Goal: Task Accomplishment & Management: Complete application form

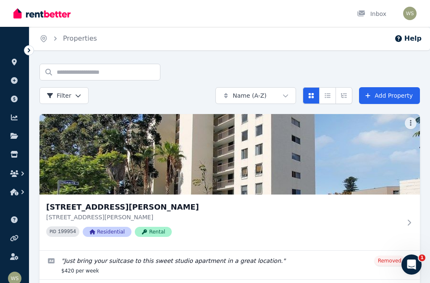
click at [14, 139] on icon at bounding box center [14, 136] width 8 height 6
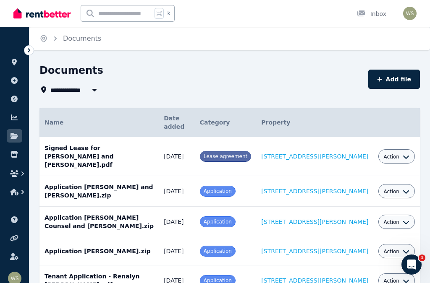
click at [14, 156] on icon at bounding box center [14, 154] width 8 height 7
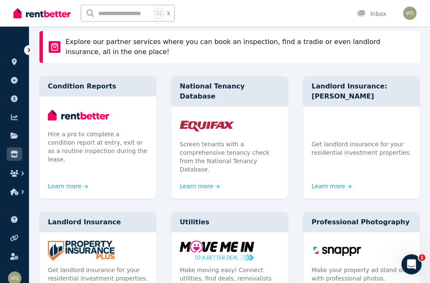
scroll to position [58, 0]
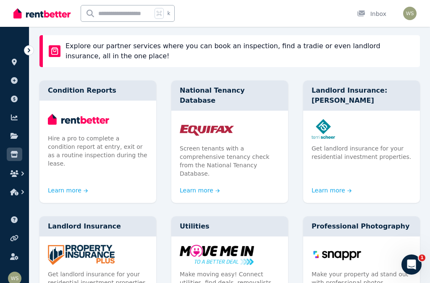
click at [58, 186] on link "Learn more" at bounding box center [68, 190] width 40 height 8
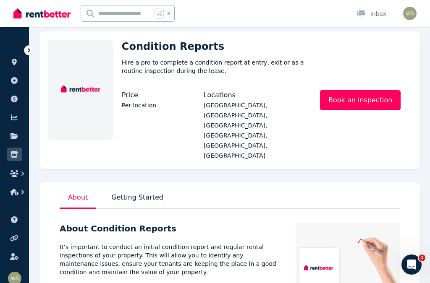
scroll to position [32, 0]
click at [15, 172] on icon "button" at bounding box center [14, 173] width 8 height 7
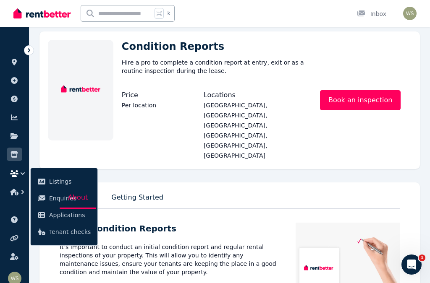
click at [16, 175] on icon "button" at bounding box center [14, 173] width 8 height 7
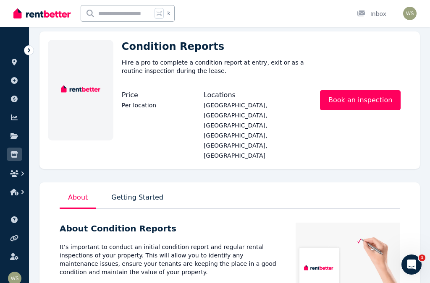
click at [13, 176] on icon "button" at bounding box center [14, 173] width 8 height 7
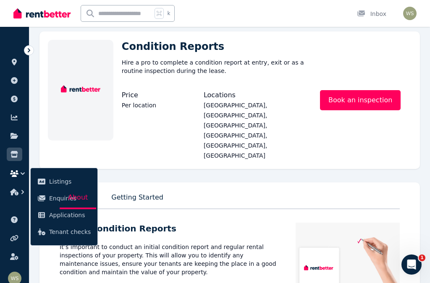
click at [16, 196] on button "button" at bounding box center [15, 192] width 16 height 15
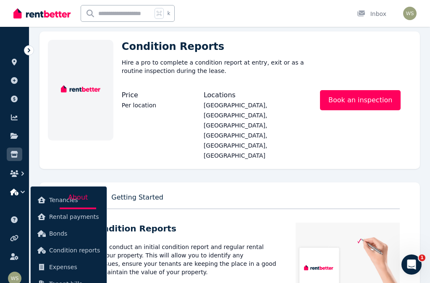
click at [66, 253] on span "Condition reports" at bounding box center [74, 251] width 51 height 10
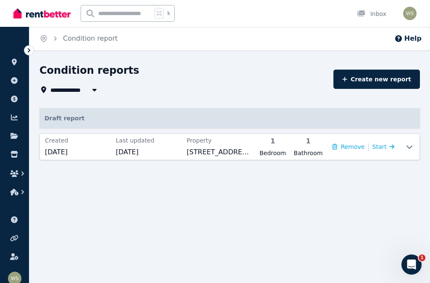
click at [386, 144] on span "Start" at bounding box center [383, 147] width 22 height 10
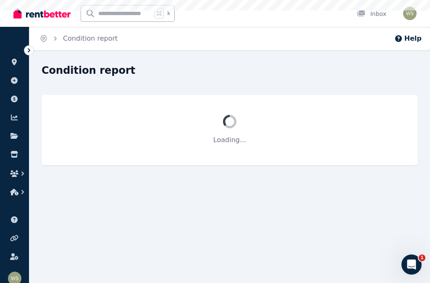
click at [380, 149] on div "Loading..." at bounding box center [230, 130] width 376 height 71
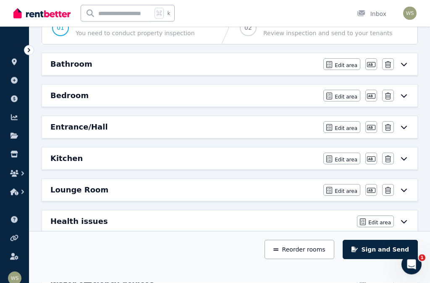
scroll to position [96, 0]
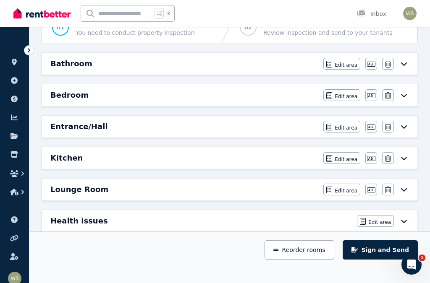
click at [338, 160] on span "Edit area" at bounding box center [346, 159] width 23 height 7
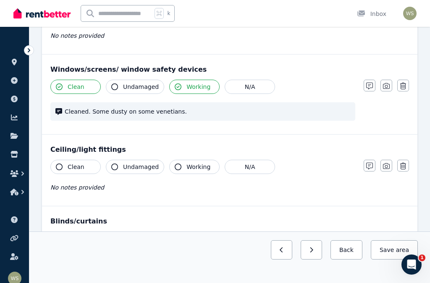
scroll to position [226, 0]
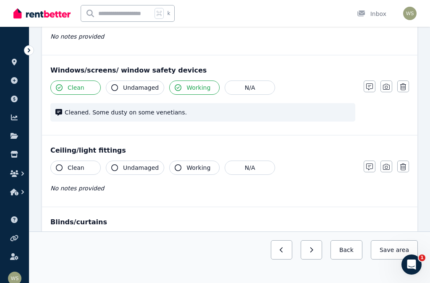
click at [370, 87] on icon "button" at bounding box center [369, 87] width 7 height 7
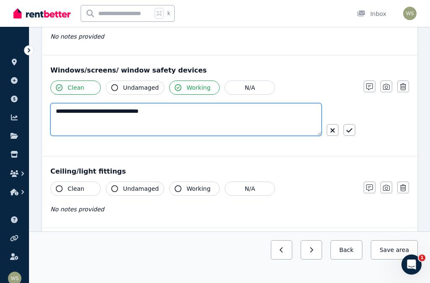
click at [189, 111] on textarea "**********" at bounding box center [185, 119] width 271 height 33
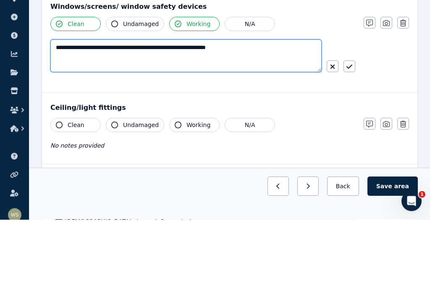
type textarea "**********"
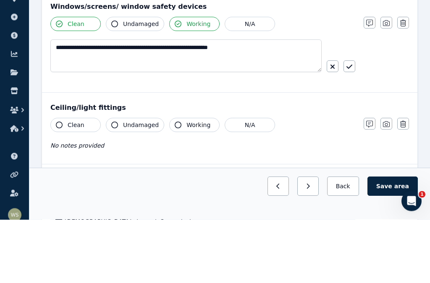
click at [352, 124] on button "button" at bounding box center [349, 130] width 12 height 12
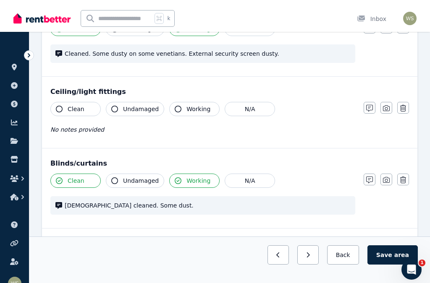
scroll to position [284, 0]
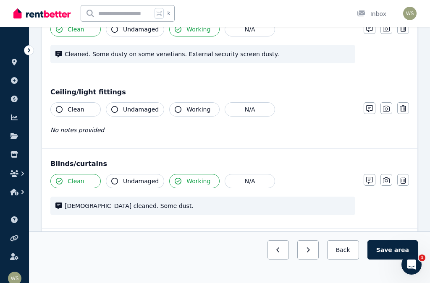
click at [63, 107] on button "Clean" at bounding box center [75, 109] width 50 height 14
click at [131, 109] on span "Undamaged" at bounding box center [141, 109] width 36 height 8
click at [190, 114] on button "Working" at bounding box center [194, 109] width 50 height 14
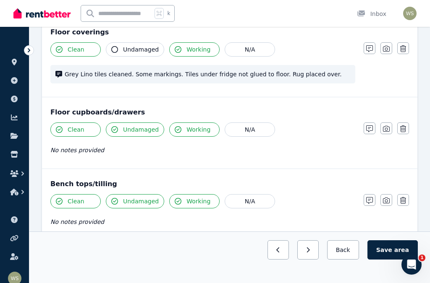
scroll to position [648, 0]
click at [386, 134] on button "button" at bounding box center [386, 129] width 12 height 12
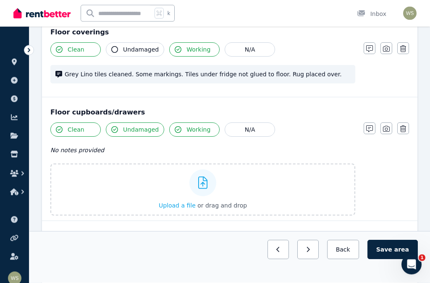
scroll to position [648, 0]
click at [178, 207] on span "Upload a file" at bounding box center [177, 205] width 37 height 7
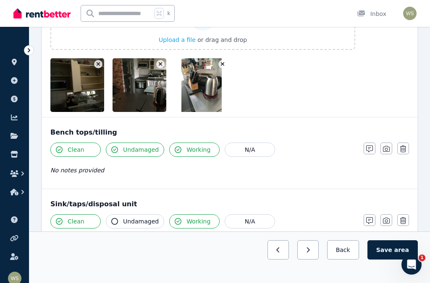
scroll to position [814, 0]
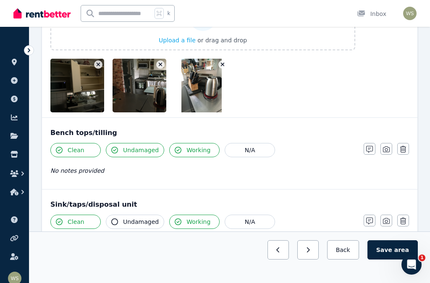
click at [158, 68] on button "button" at bounding box center [160, 64] width 8 height 8
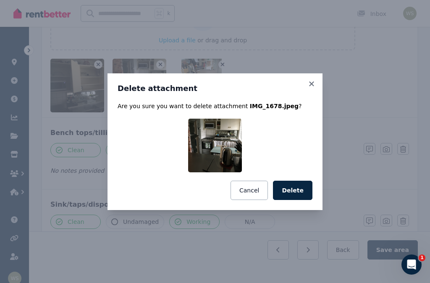
click at [296, 200] on button "Delete" at bounding box center [292, 190] width 39 height 19
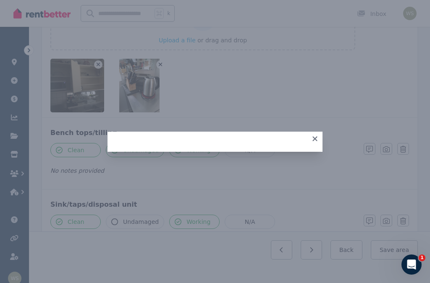
click at [161, 66] on icon "button" at bounding box center [161, 65] width 4 height 4
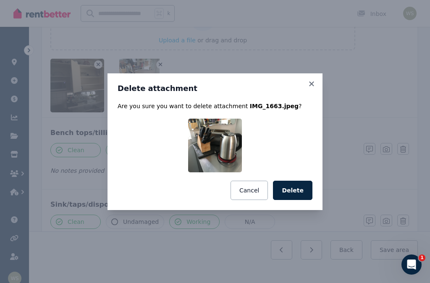
click at [298, 200] on button "Delete" at bounding box center [292, 190] width 39 height 19
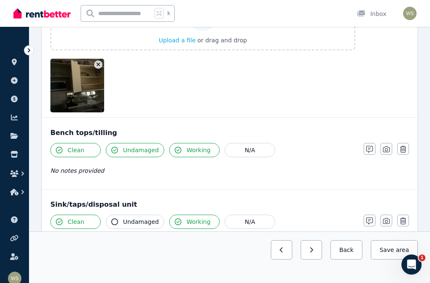
click at [385, 150] on icon "button" at bounding box center [386, 149] width 7 height 7
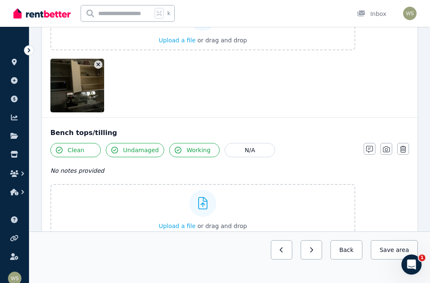
click at [177, 228] on span "Upload a file" at bounding box center [177, 226] width 37 height 7
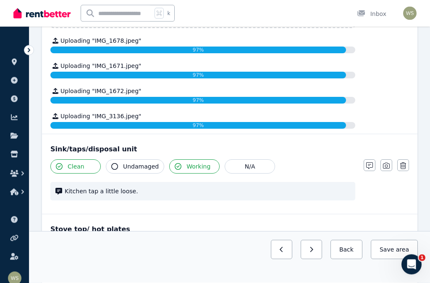
scroll to position [1028, 0]
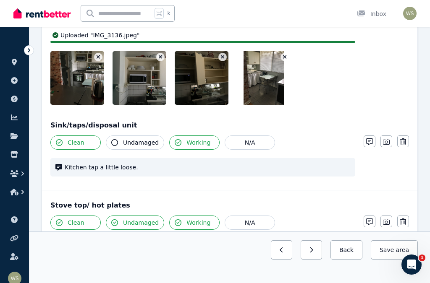
click at [369, 144] on icon "button" at bounding box center [369, 142] width 7 height 7
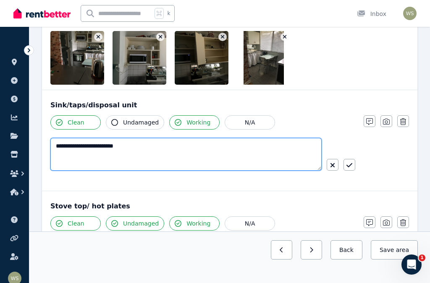
click at [145, 168] on textarea "**********" at bounding box center [185, 154] width 271 height 33
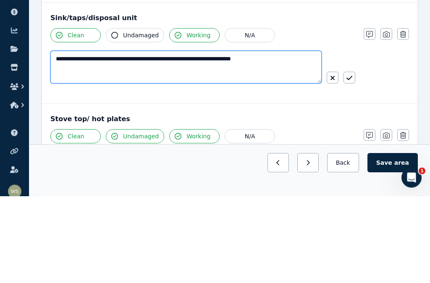
type textarea "**********"
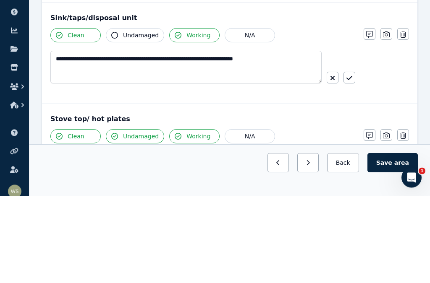
click at [350, 162] on icon "button" at bounding box center [349, 165] width 6 height 7
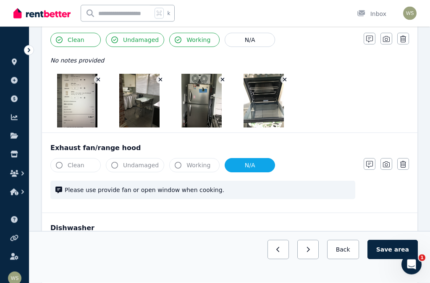
scroll to position [1334, 0]
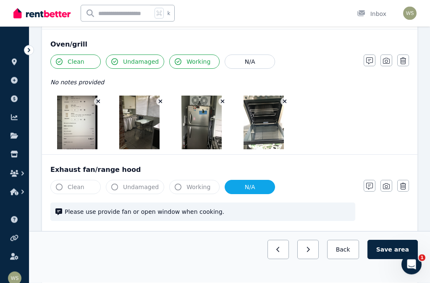
click at [97, 102] on icon "button" at bounding box center [98, 102] width 5 height 6
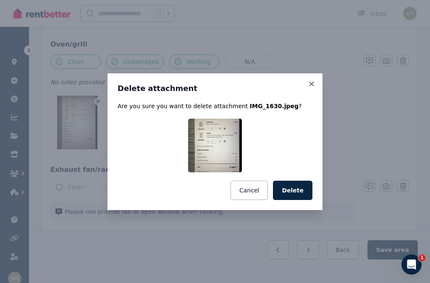
click at [295, 200] on button "Delete" at bounding box center [292, 190] width 39 height 19
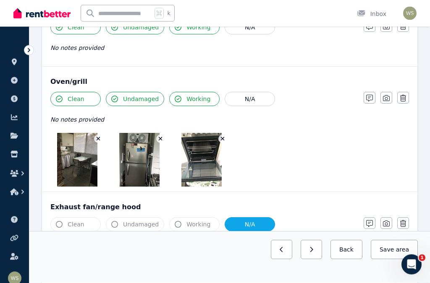
scroll to position [1203, 0]
click at [97, 140] on icon "button" at bounding box center [99, 139] width 4 height 4
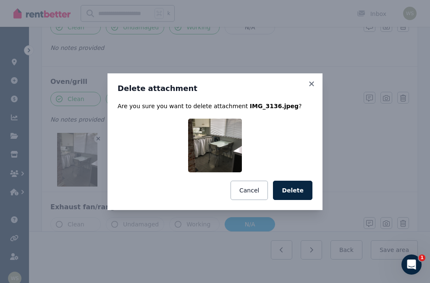
click at [301, 200] on button "Delete" at bounding box center [292, 190] width 39 height 19
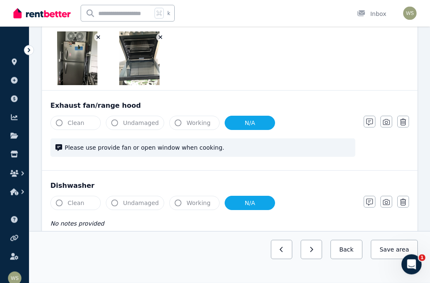
scroll to position [1361, 0]
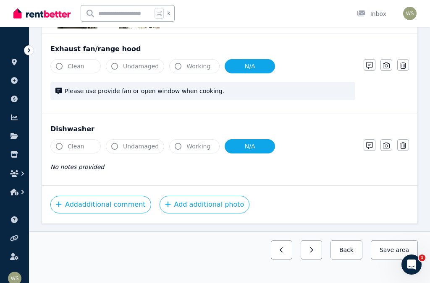
click at [69, 204] on button "Add additional comment" at bounding box center [100, 205] width 101 height 18
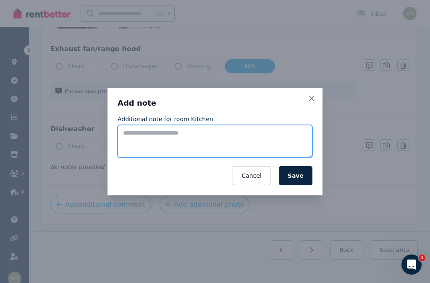
click at [139, 140] on textarea "Additional note for room Kitchen" at bounding box center [215, 141] width 195 height 33
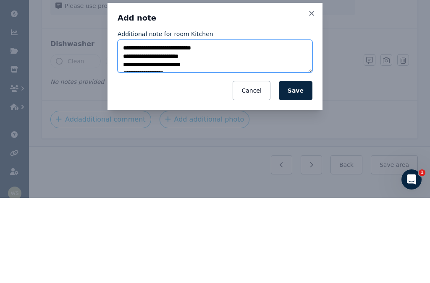
scroll to position [0, 0]
type textarea "**********"
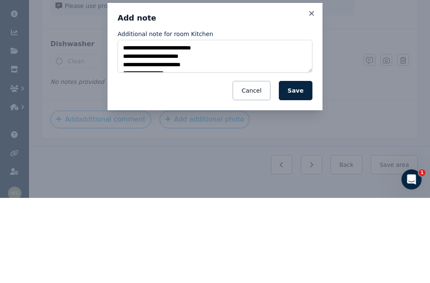
click at [301, 166] on button "Save" at bounding box center [296, 175] width 34 height 19
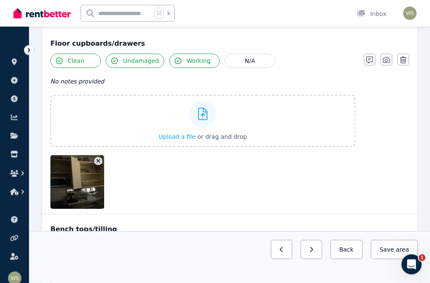
click at [388, 61] on icon "button" at bounding box center [386, 60] width 7 height 7
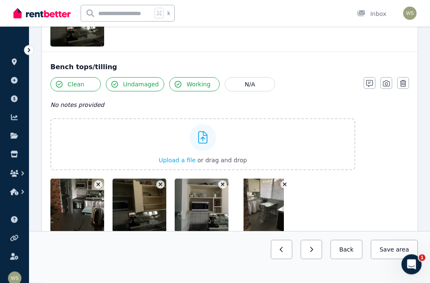
scroll to position [819, 0]
click at [180, 163] on span "Upload a file" at bounding box center [177, 160] width 37 height 7
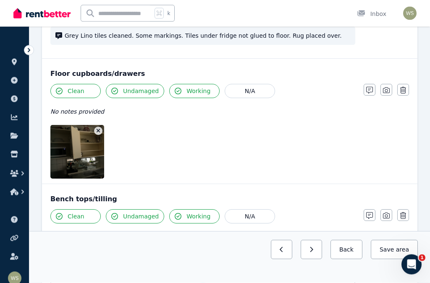
scroll to position [687, 0]
click at [385, 94] on button "button" at bounding box center [386, 90] width 12 height 12
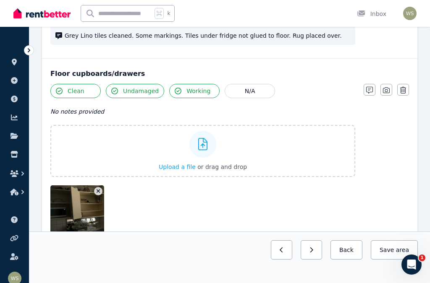
click at [179, 169] on span "Upload a file" at bounding box center [177, 167] width 37 height 7
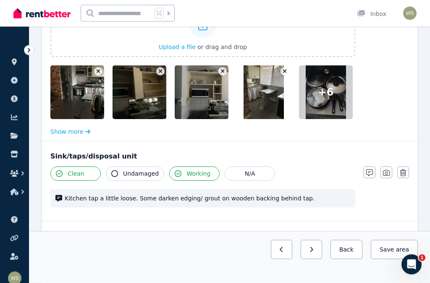
scroll to position [1050, 0]
click at [330, 91] on div at bounding box center [326, 93] width 54 height 54
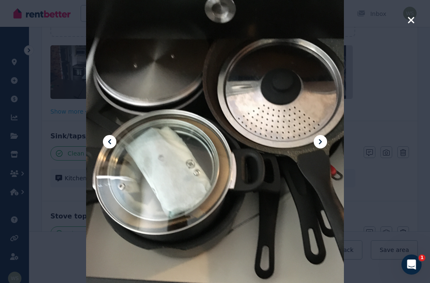
click at [411, 20] on icon "button" at bounding box center [411, 20] width 6 height 6
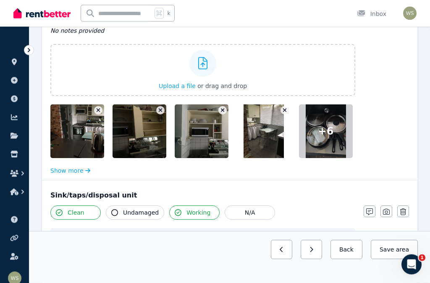
scroll to position [970, 0]
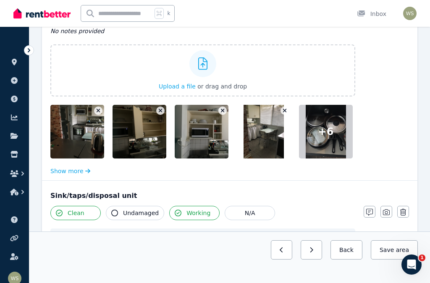
click at [329, 130] on span "+ 6" at bounding box center [326, 131] width 16 height 13
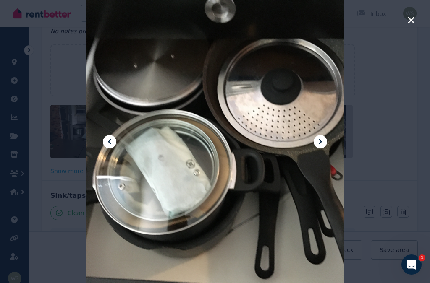
click at [412, 21] on icon "button" at bounding box center [411, 20] width 6 height 6
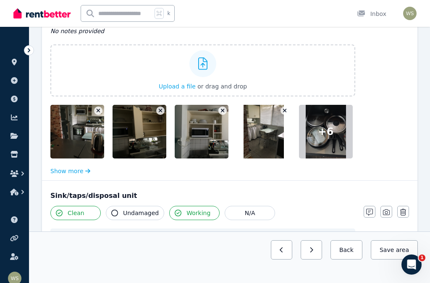
click at [323, 135] on span "+ 6" at bounding box center [326, 131] width 16 height 13
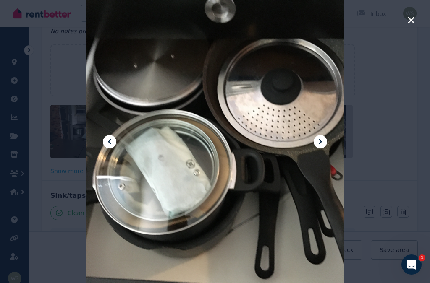
click at [408, 23] on icon "button" at bounding box center [411, 20] width 6 height 6
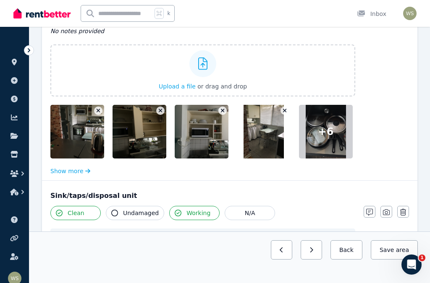
click at [77, 172] on button "Show more" at bounding box center [70, 171] width 40 height 8
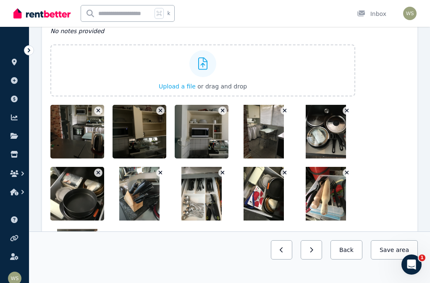
click at [100, 238] on icon "button" at bounding box center [98, 235] width 5 height 6
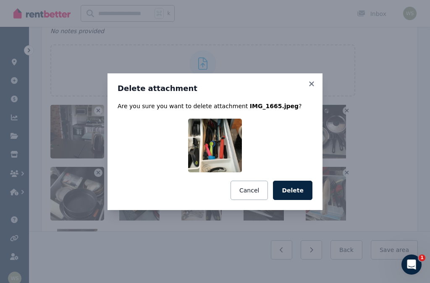
click at [304, 199] on button "Delete" at bounding box center [292, 190] width 39 height 19
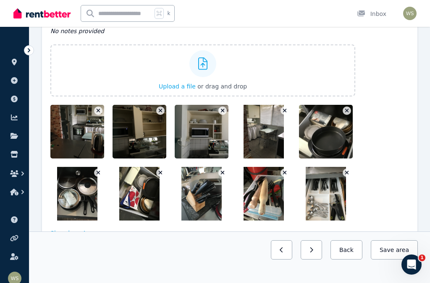
click at [346, 176] on icon "button" at bounding box center [347, 173] width 5 height 6
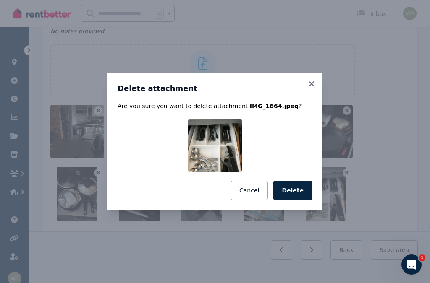
click at [299, 200] on button "Delete" at bounding box center [292, 190] width 39 height 19
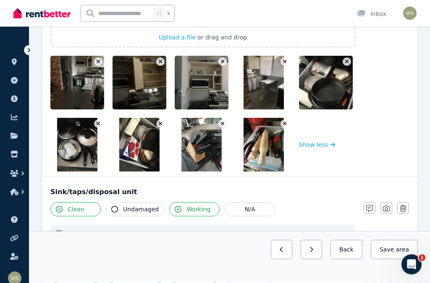
scroll to position [1023, 0]
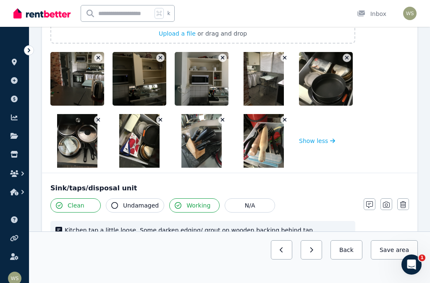
click at [286, 124] on button "button" at bounding box center [284, 120] width 8 height 8
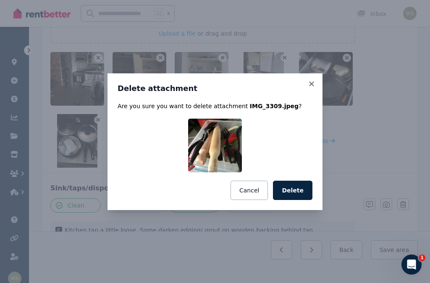
click at [299, 200] on button "Delete" at bounding box center [292, 190] width 39 height 19
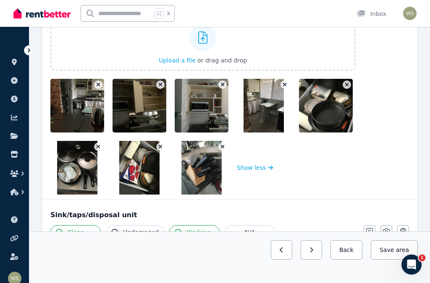
scroll to position [998, 0]
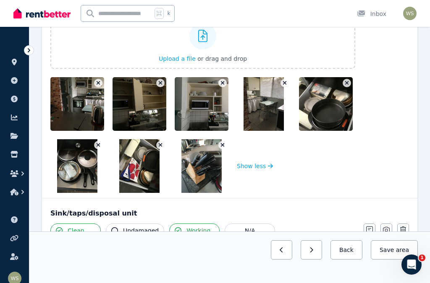
click at [224, 148] on button "button" at bounding box center [222, 145] width 8 height 8
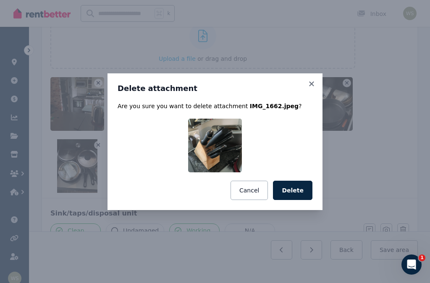
click at [291, 200] on button "Delete" at bounding box center [292, 190] width 39 height 19
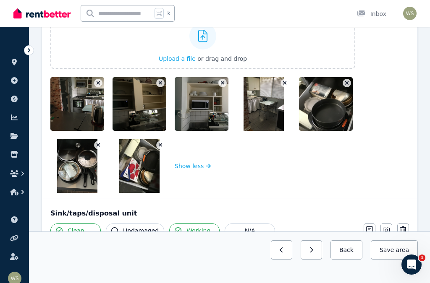
click at [160, 146] on icon "button" at bounding box center [160, 145] width 5 height 6
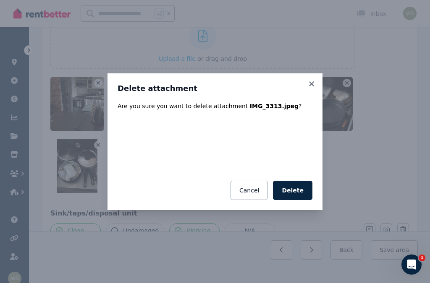
click at [298, 200] on button "Delete" at bounding box center [292, 190] width 39 height 19
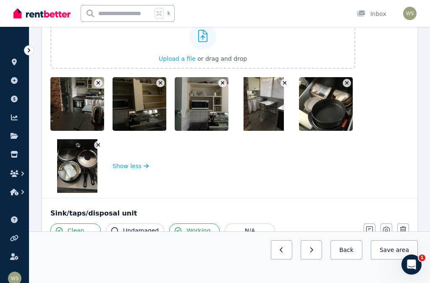
click at [97, 147] on icon "button" at bounding box center [98, 145] width 5 height 6
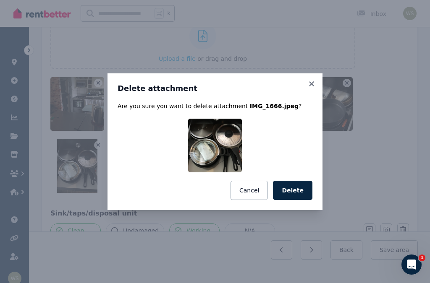
click at [295, 200] on button "Delete" at bounding box center [292, 190] width 39 height 19
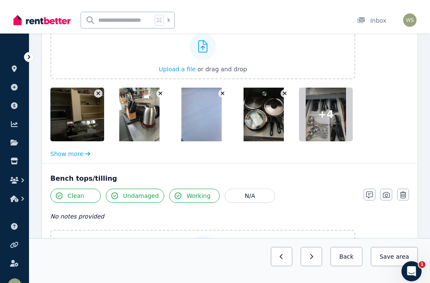
scroll to position [784, 0]
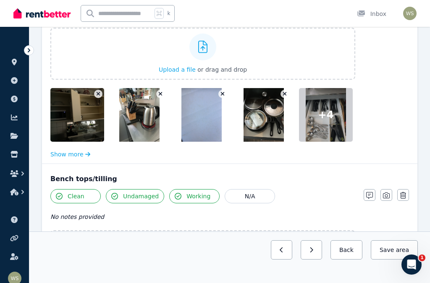
click at [223, 97] on button "button" at bounding box center [222, 94] width 8 height 8
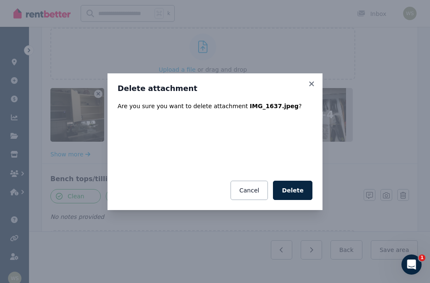
click at [291, 200] on button "Delete" at bounding box center [292, 190] width 39 height 19
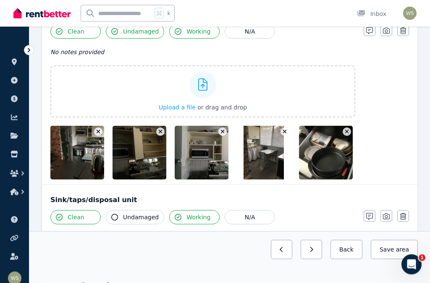
scroll to position [951, 0]
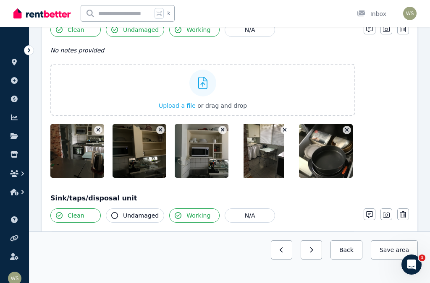
click at [346, 131] on icon "button" at bounding box center [347, 130] width 4 height 4
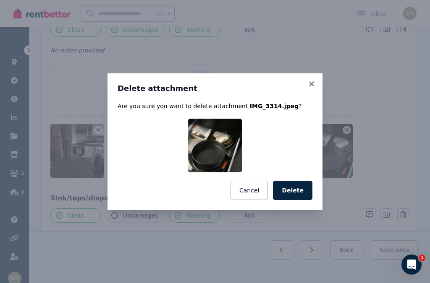
click at [294, 200] on button "Delete" at bounding box center [292, 190] width 39 height 19
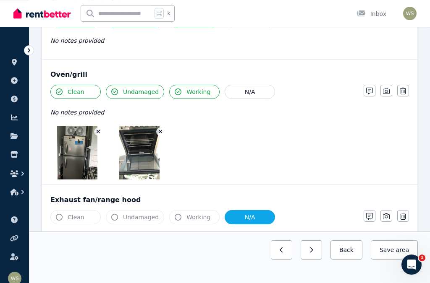
scroll to position [1224, 0]
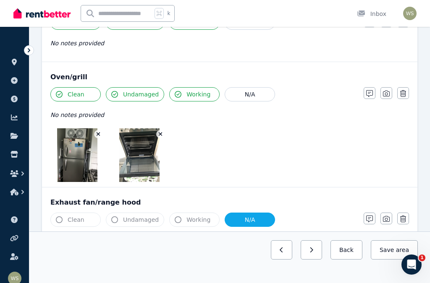
click at [386, 95] on icon "button" at bounding box center [386, 94] width 7 height 6
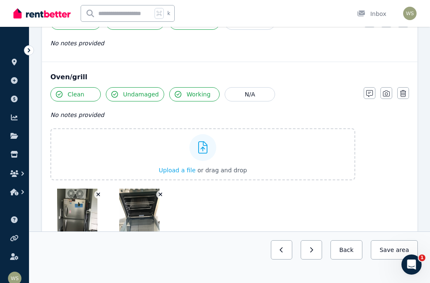
click at [178, 174] on span "Upload a file" at bounding box center [177, 170] width 37 height 7
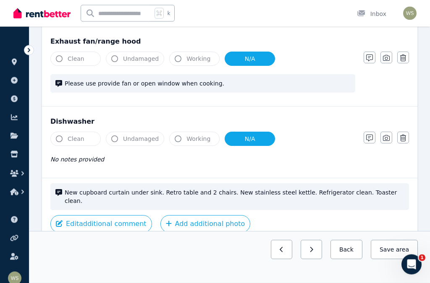
scroll to position [1467, 0]
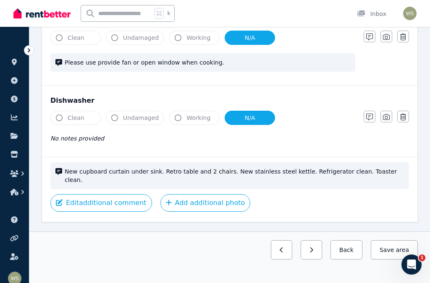
click at [118, 194] on button "Edit additional comment" at bounding box center [101, 203] width 102 height 18
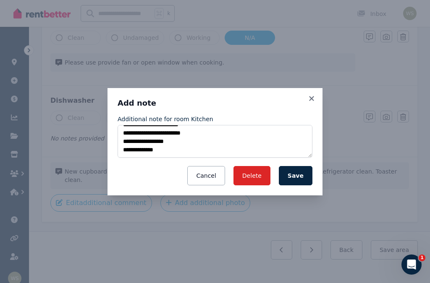
scroll to position [17, 0]
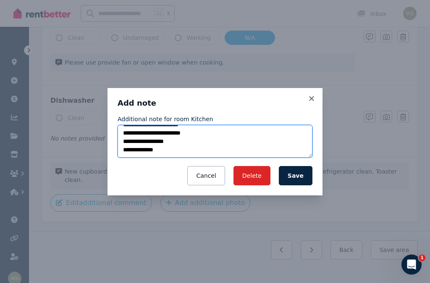
click at [183, 158] on textarea "**********" at bounding box center [215, 141] width 195 height 33
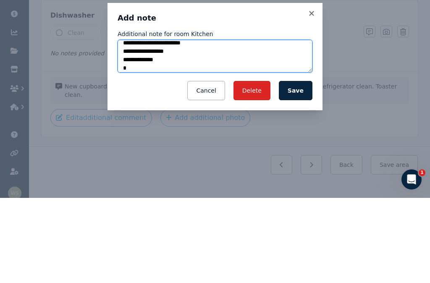
scroll to position [22, 0]
type textarea "**********"
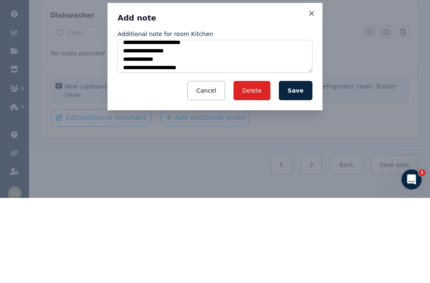
click at [301, 166] on button "Save" at bounding box center [296, 175] width 34 height 19
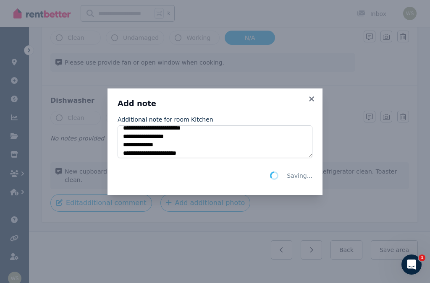
scroll to position [21, 0]
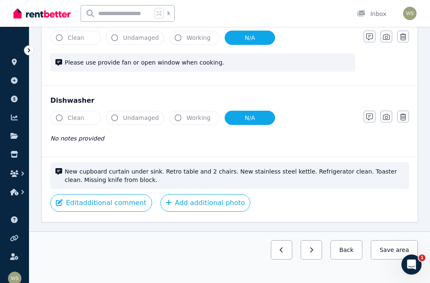
click at [118, 211] on button "Edit additional comment" at bounding box center [101, 203] width 102 height 18
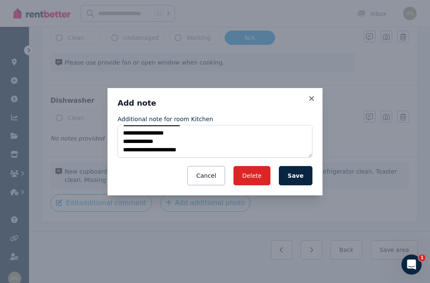
scroll to position [25, 0]
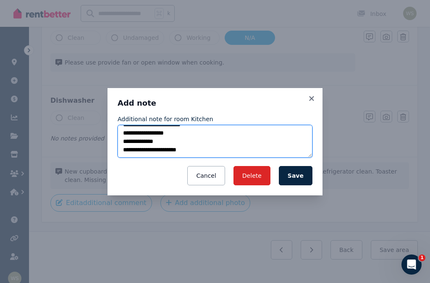
click at [207, 158] on textarea "**********" at bounding box center [215, 141] width 195 height 33
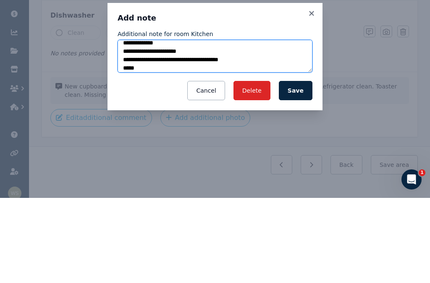
scroll to position [39, 0]
click at [129, 125] on textarea "**********" at bounding box center [215, 141] width 195 height 33
click at [188, 125] on textarea "**********" at bounding box center [215, 141] width 195 height 33
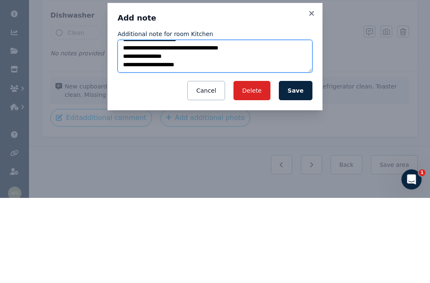
click at [140, 125] on textarea "**********" at bounding box center [215, 141] width 195 height 33
click at [204, 125] on textarea "**********" at bounding box center [215, 141] width 195 height 33
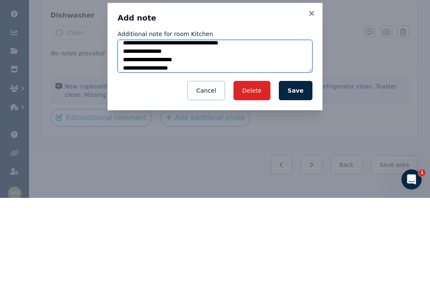
type textarea "**********"
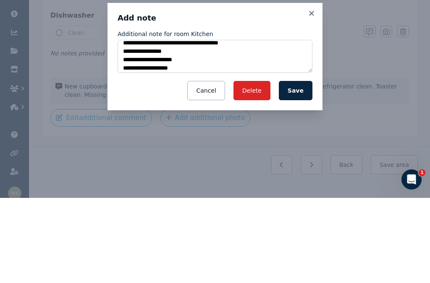
click at [301, 166] on button "Save" at bounding box center [296, 175] width 34 height 19
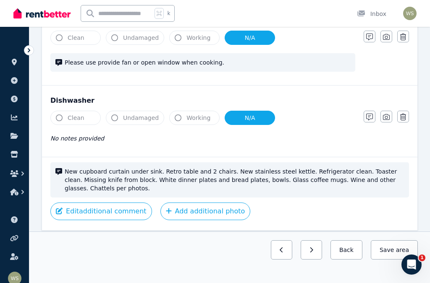
scroll to position [1484, 0]
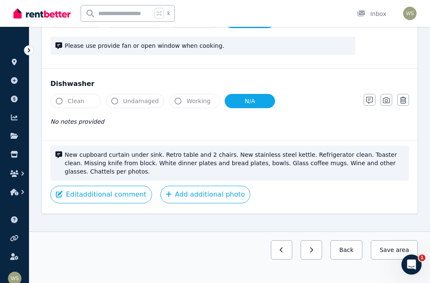
click at [385, 260] on button "Save area" at bounding box center [394, 250] width 47 height 19
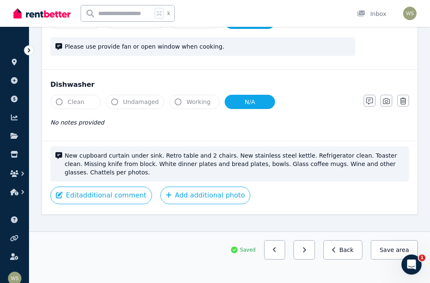
click at [306, 253] on icon "button" at bounding box center [304, 250] width 4 height 6
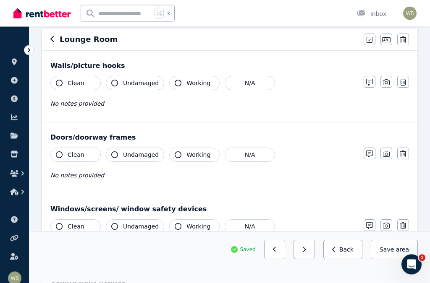
scroll to position [101, 0]
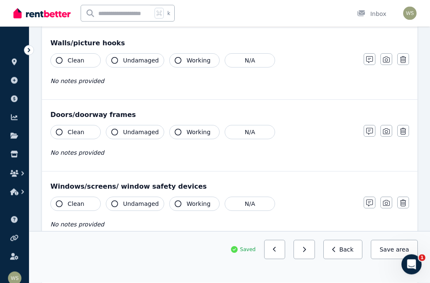
click at [71, 65] on button "Clean" at bounding box center [75, 61] width 50 height 14
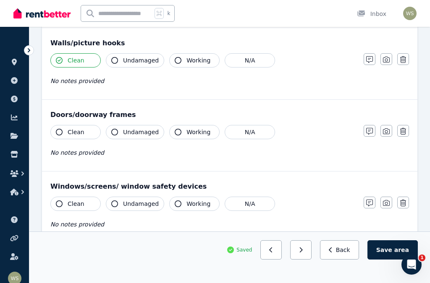
click at [370, 61] on icon "button" at bounding box center [369, 59] width 7 height 7
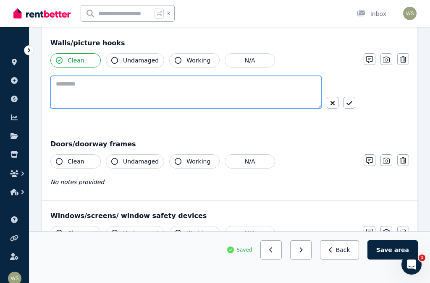
click at [66, 84] on textarea at bounding box center [185, 92] width 271 height 33
type textarea "*"
type textarea "**********"
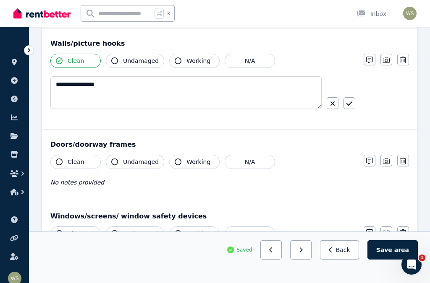
click at [389, 60] on icon "button" at bounding box center [386, 60] width 7 height 7
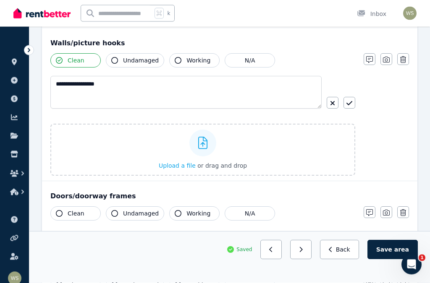
scroll to position [101, 0]
click at [183, 167] on span "Upload a file" at bounding box center [177, 166] width 37 height 7
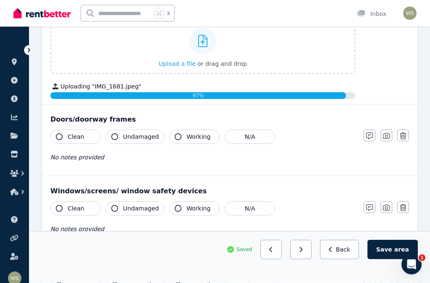
click at [246, 135] on button "N/A" at bounding box center [250, 137] width 50 height 14
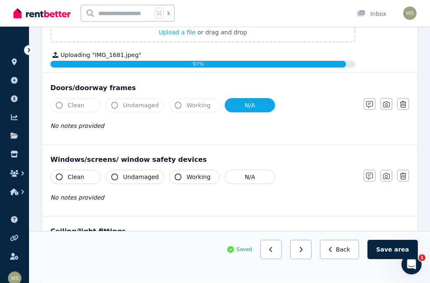
click at [252, 181] on button "N/A" at bounding box center [250, 177] width 50 height 14
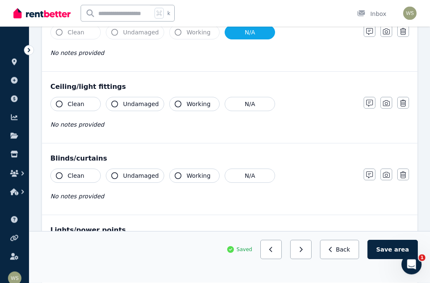
scroll to position [380, 0]
click at [79, 101] on span "Clean" at bounding box center [76, 104] width 17 height 8
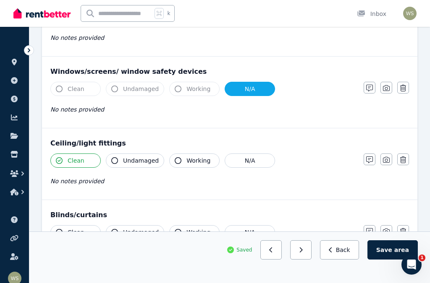
click at [142, 107] on div "No notes provided" at bounding box center [202, 110] width 305 height 10
click at [133, 159] on span "Undamaged" at bounding box center [141, 161] width 36 height 8
click at [194, 163] on span "Working" at bounding box center [198, 161] width 24 height 8
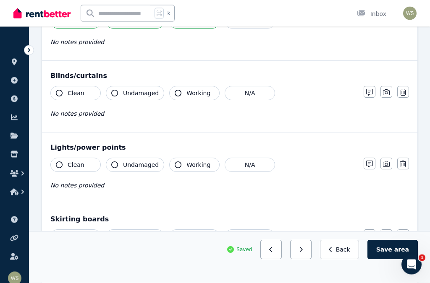
scroll to position [519, 0]
click at [252, 95] on button "N/A" at bounding box center [250, 93] width 50 height 14
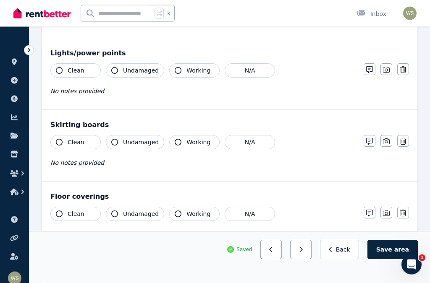
scroll to position [594, 0]
click at [76, 73] on span "Clean" at bounding box center [76, 70] width 17 height 8
click at [132, 72] on span "Undamaged" at bounding box center [141, 70] width 36 height 8
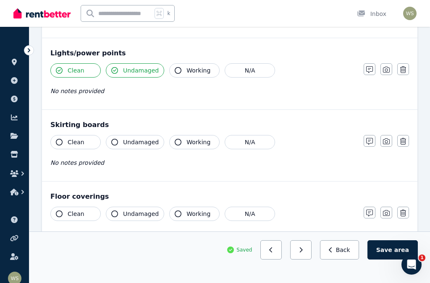
click at [192, 73] on span "Working" at bounding box center [198, 70] width 24 height 8
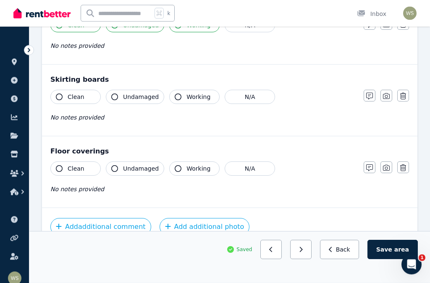
scroll to position [643, 0]
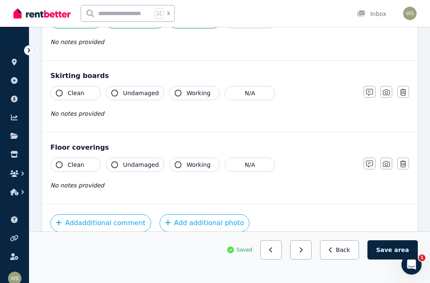
click at [75, 95] on span "Clean" at bounding box center [76, 93] width 17 height 8
click at [135, 96] on span "Undamaged" at bounding box center [141, 93] width 36 height 8
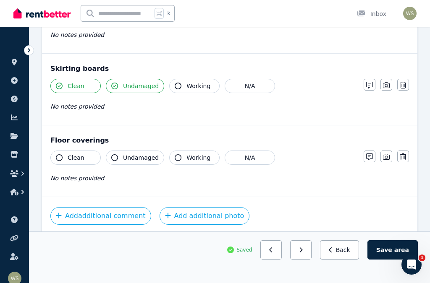
scroll to position [661, 0]
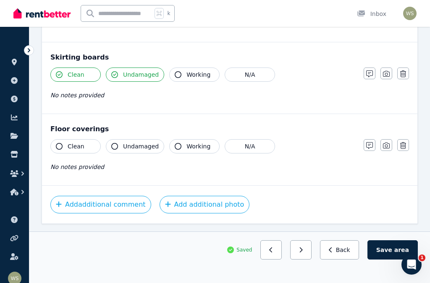
click at [371, 74] on icon "button" at bounding box center [369, 74] width 7 height 7
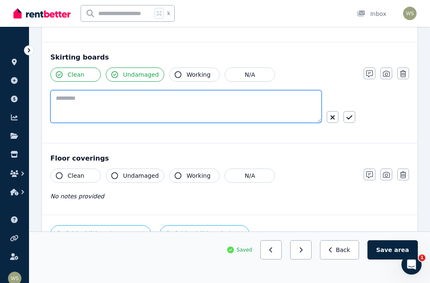
click at [73, 96] on textarea at bounding box center [185, 106] width 271 height 33
type textarea "**********"
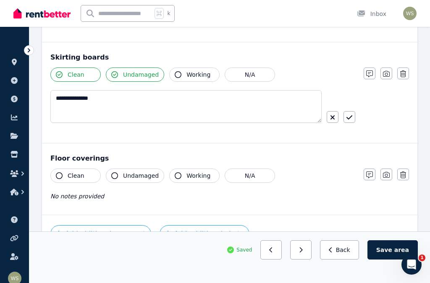
click at [351, 118] on icon "button" at bounding box center [349, 117] width 6 height 7
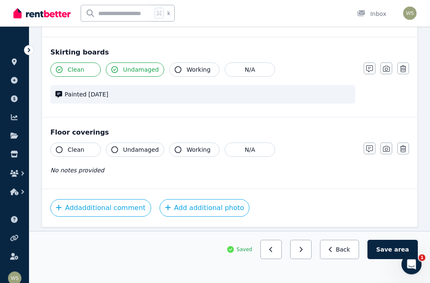
scroll to position [670, 0]
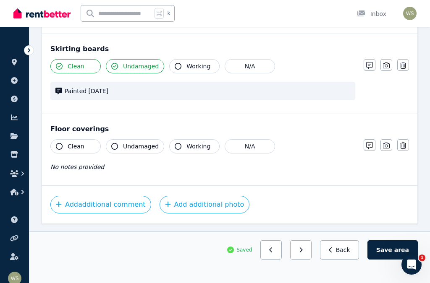
click at [64, 149] on button "Clean" at bounding box center [75, 146] width 50 height 14
click at [369, 148] on icon "button" at bounding box center [369, 145] width 7 height 7
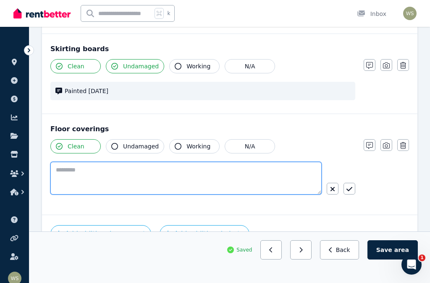
click at [69, 173] on textarea at bounding box center [185, 178] width 271 height 33
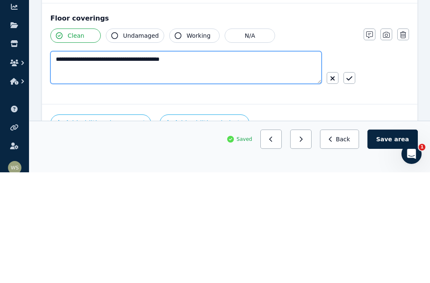
click at [134, 162] on textarea "**********" at bounding box center [185, 178] width 271 height 33
click at [242, 162] on textarea "**********" at bounding box center [185, 178] width 271 height 33
type textarea "**********"
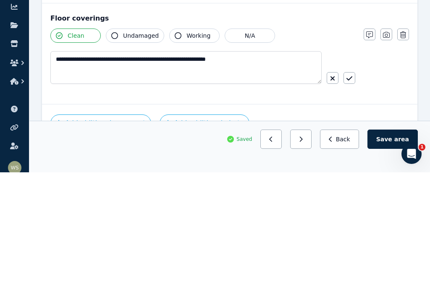
click at [351, 186] on icon "button" at bounding box center [349, 189] width 6 height 7
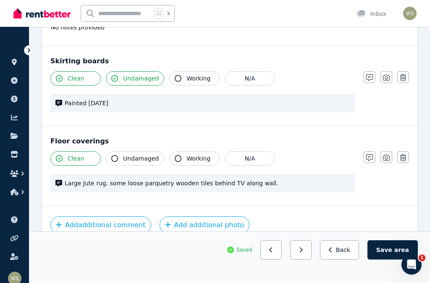
scroll to position [678, 0]
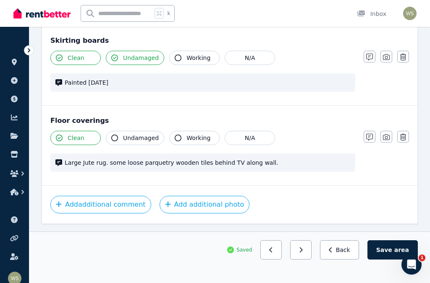
click at [386, 137] on icon "button" at bounding box center [386, 137] width 7 height 7
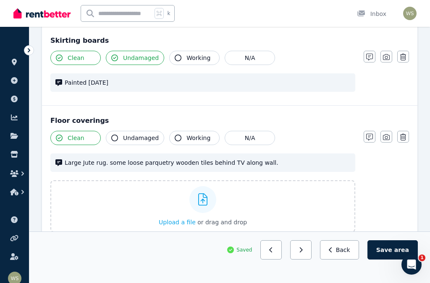
click at [179, 224] on span "Upload a file" at bounding box center [177, 222] width 37 height 7
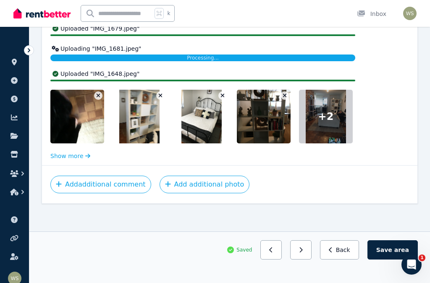
scroll to position [900, 0]
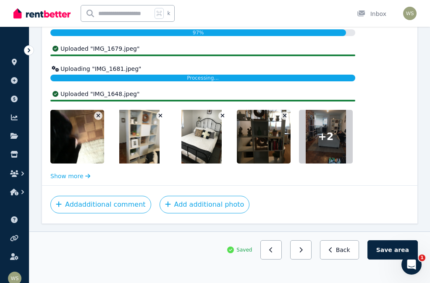
click at [222, 118] on icon "button" at bounding box center [222, 116] width 5 height 6
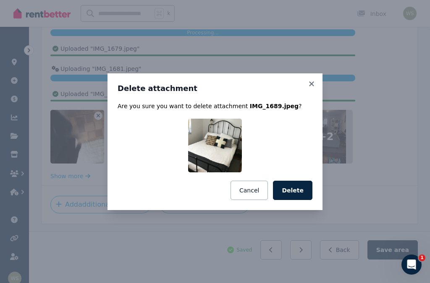
click at [294, 200] on button "Delete" at bounding box center [292, 190] width 39 height 19
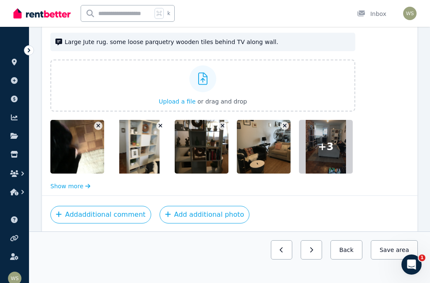
scroll to position [809, 0]
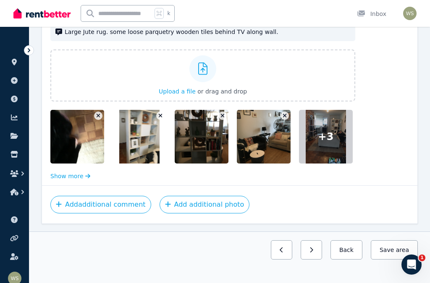
click at [64, 204] on button "Add additional comment" at bounding box center [100, 205] width 101 height 18
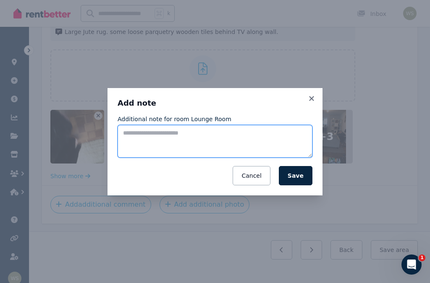
click at [134, 145] on textarea "Additional note for room Lounge Room" at bounding box center [215, 141] width 195 height 33
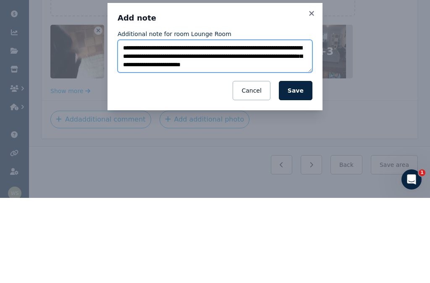
scroll to position [5, 0]
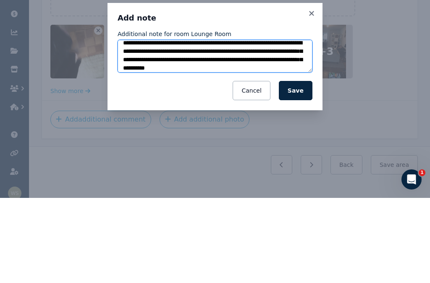
click at [298, 125] on textarea "**********" at bounding box center [215, 141] width 195 height 33
click at [307, 125] on textarea "**********" at bounding box center [215, 141] width 195 height 33
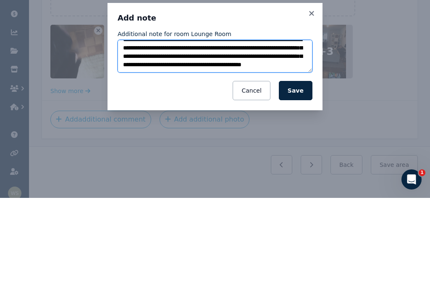
type textarea "**********"
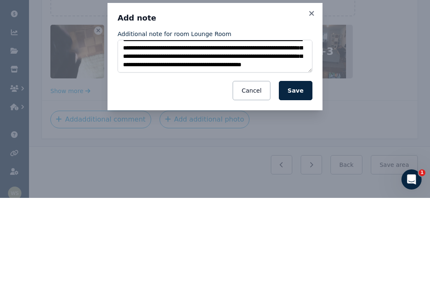
click at [304, 166] on button "Save" at bounding box center [296, 175] width 34 height 19
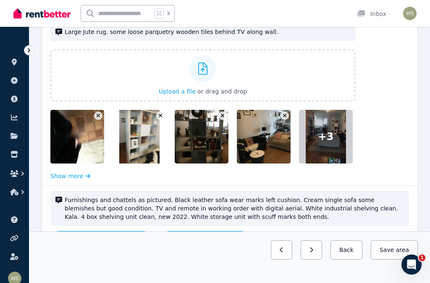
click at [197, 244] on button "Add additional photo" at bounding box center [205, 240] width 90 height 18
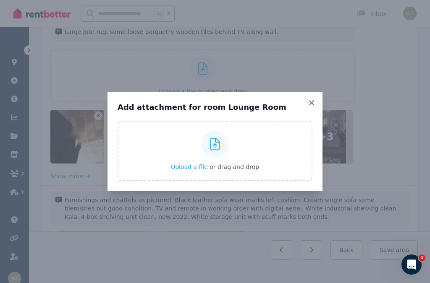
click at [188, 170] on span "Upload a file" at bounding box center [189, 167] width 37 height 7
click at [316, 110] on div "Add attachment for room Lounge Room Upload a file or drag and drop Uploaded " I…" at bounding box center [214, 141] width 215 height 99
click at [309, 107] on icon at bounding box center [311, 103] width 8 height 8
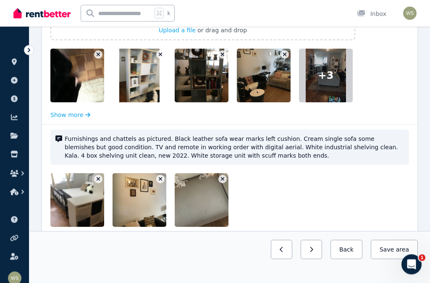
scroll to position [873, 0]
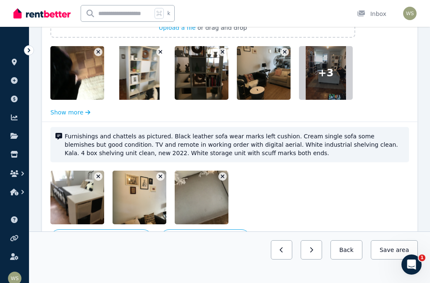
click at [386, 260] on button "Save area" at bounding box center [394, 250] width 47 height 19
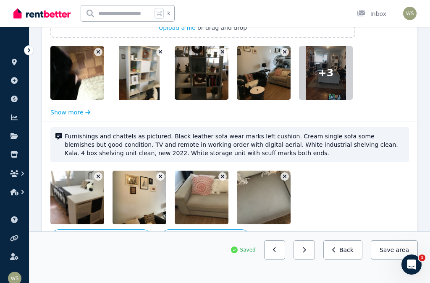
click at [276, 260] on button "button" at bounding box center [274, 250] width 21 height 19
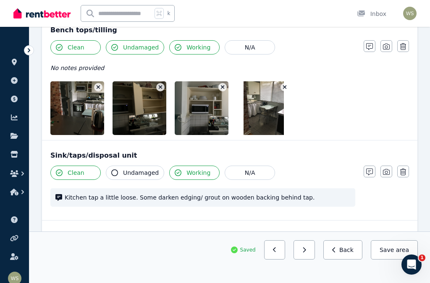
click at [277, 253] on icon "button" at bounding box center [275, 250] width 4 height 6
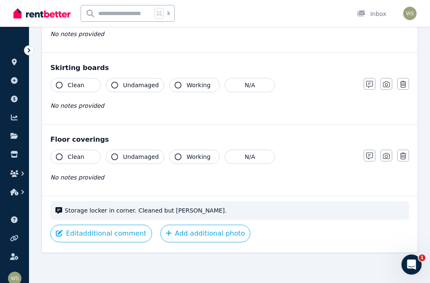
scroll to position [495, 0]
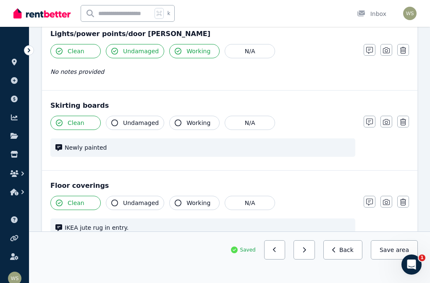
click at [277, 253] on icon "button" at bounding box center [275, 250] width 4 height 6
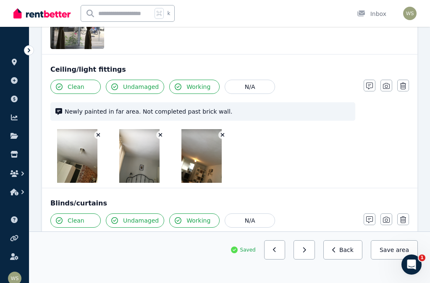
click at [277, 253] on icon "button" at bounding box center [275, 250] width 4 height 6
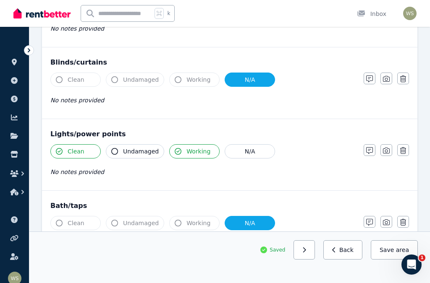
click at [306, 253] on icon "button" at bounding box center [304, 250] width 3 height 5
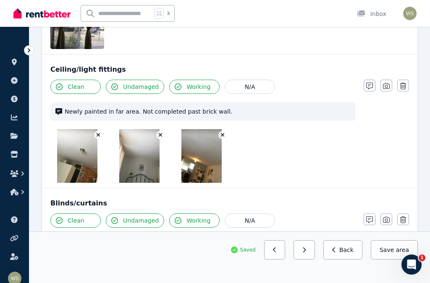
click at [306, 253] on icon "button" at bounding box center [304, 250] width 3 height 5
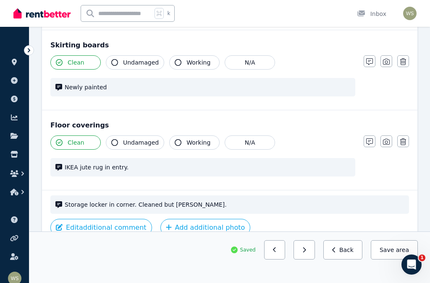
scroll to position [573, 0]
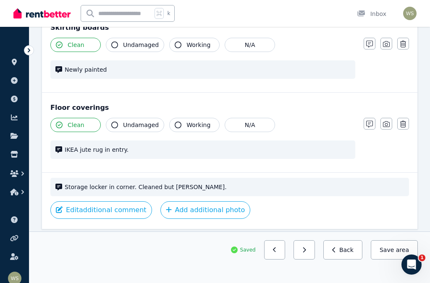
click at [306, 253] on icon "button" at bounding box center [304, 250] width 4 height 6
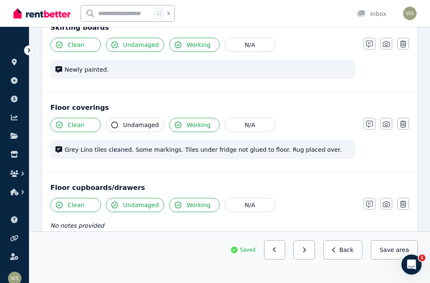
click at [306, 253] on icon "button" at bounding box center [304, 250] width 4 height 6
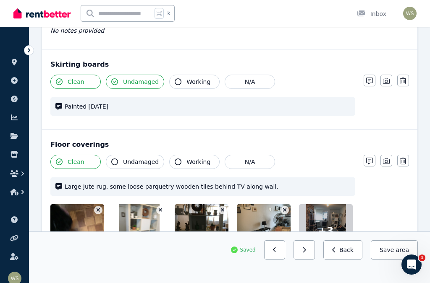
click at [280, 260] on button "button" at bounding box center [274, 250] width 21 height 19
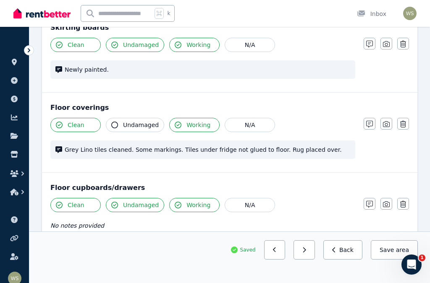
click at [277, 253] on icon "button" at bounding box center [275, 250] width 4 height 6
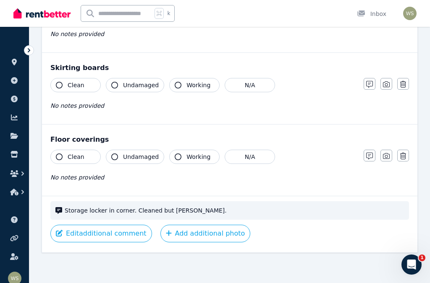
scroll to position [495, 0]
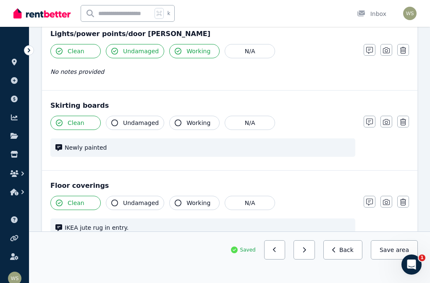
click at [280, 260] on button "button" at bounding box center [274, 250] width 21 height 19
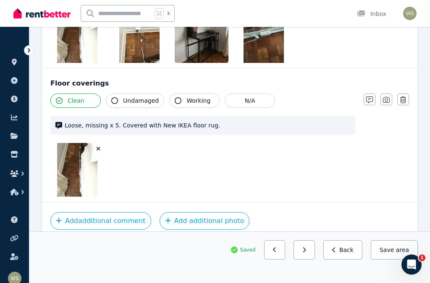
scroll to position [971, 0]
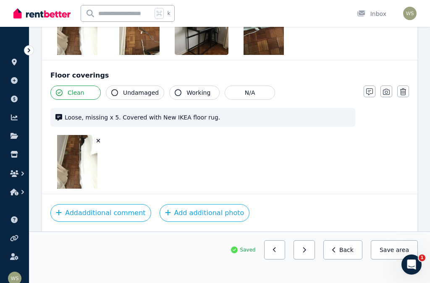
click at [107, 210] on button "Add additional comment" at bounding box center [100, 213] width 101 height 18
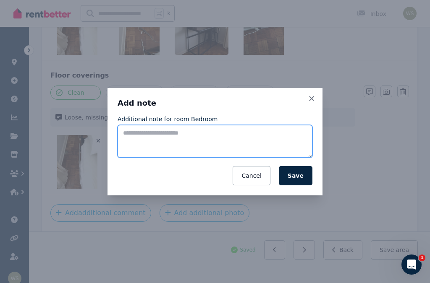
click at [252, 152] on textarea "Additional note for room Bedroom" at bounding box center [215, 141] width 195 height 33
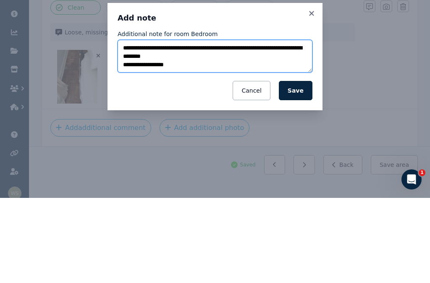
type textarea "**********"
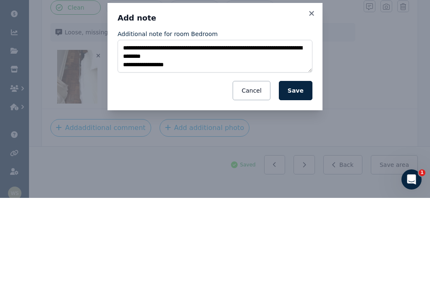
click at [298, 166] on button "Save" at bounding box center [296, 175] width 34 height 19
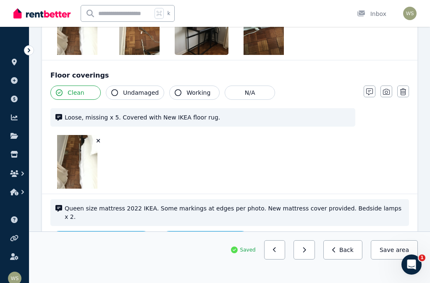
click at [197, 231] on button "Add additional photo" at bounding box center [205, 240] width 90 height 18
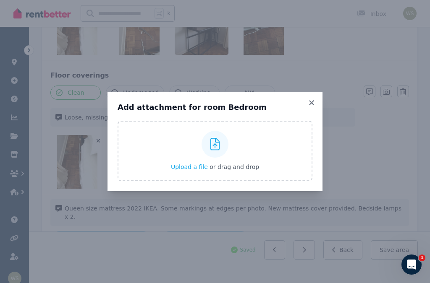
click at [188, 170] on span "Upload a file" at bounding box center [189, 167] width 37 height 7
click at [312, 105] on icon at bounding box center [311, 102] width 5 height 5
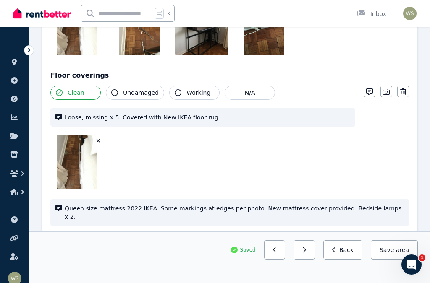
click at [388, 260] on button "Save area" at bounding box center [394, 250] width 47 height 19
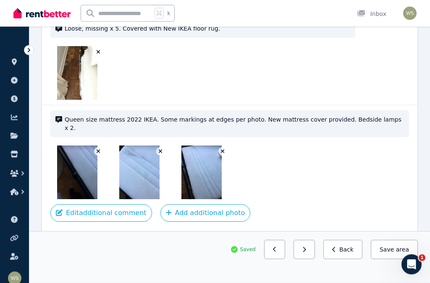
scroll to position [1062, 0]
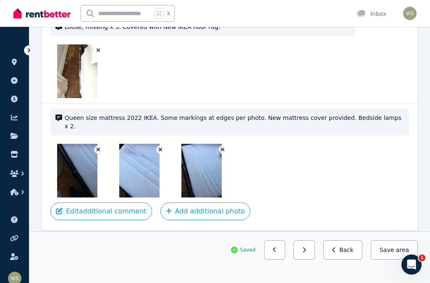
click at [394, 260] on button "Save area" at bounding box center [394, 250] width 47 height 19
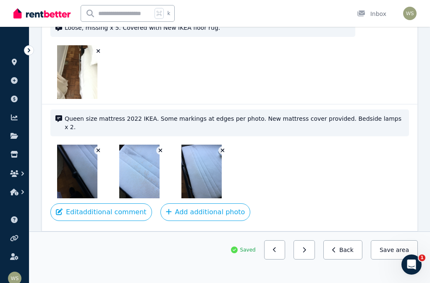
click at [306, 253] on icon "button" at bounding box center [304, 250] width 4 height 6
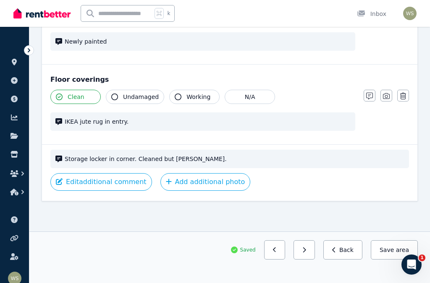
scroll to position [495, 0]
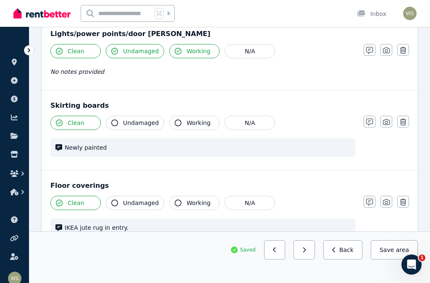
click at [336, 204] on div "Clean Undamaged Working N/A" at bounding box center [202, 203] width 305 height 14
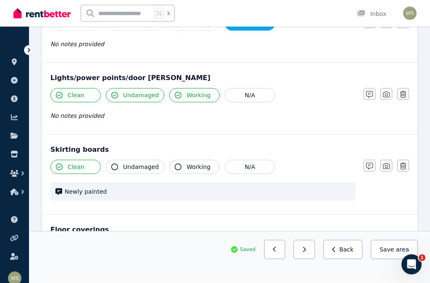
scroll to position [454, 0]
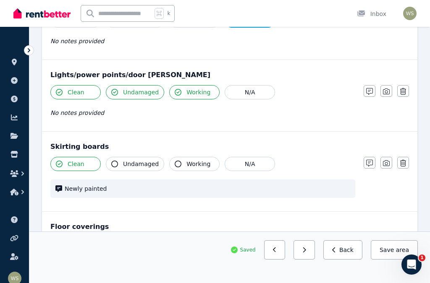
click at [306, 253] on icon "button" at bounding box center [304, 250] width 4 height 6
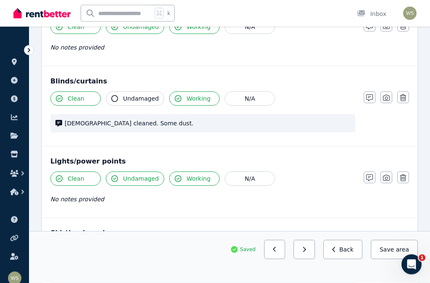
click at [311, 260] on button "button" at bounding box center [304, 250] width 21 height 19
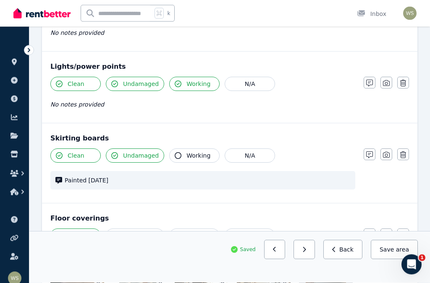
scroll to position [499, 0]
click at [384, 85] on icon "button" at bounding box center [386, 83] width 7 height 7
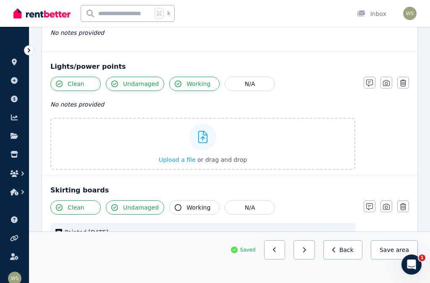
click at [180, 161] on span "Upload a file" at bounding box center [177, 160] width 37 height 7
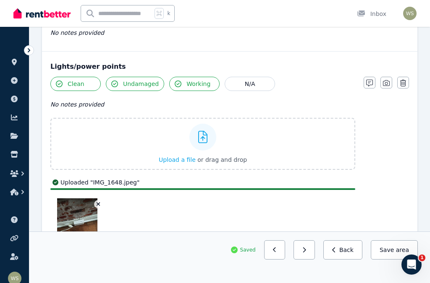
click at [73, 223] on img at bounding box center [77, 226] width 40 height 54
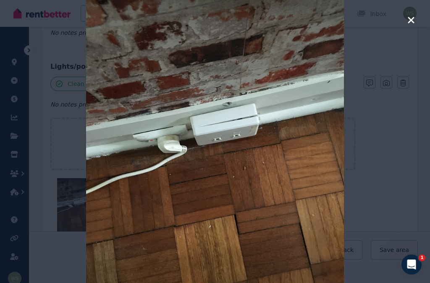
click at [411, 24] on icon "button" at bounding box center [411, 20] width 8 height 10
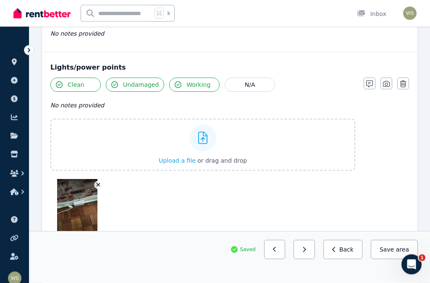
scroll to position [489, 0]
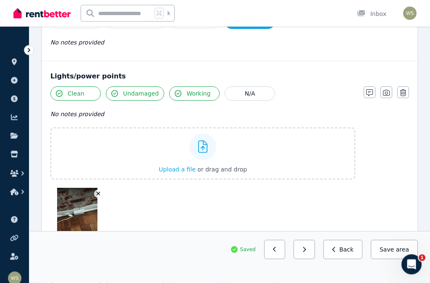
click at [366, 94] on icon "button" at bounding box center [369, 93] width 7 height 7
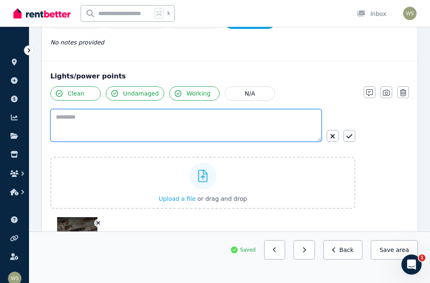
click at [76, 121] on textarea at bounding box center [185, 125] width 271 height 33
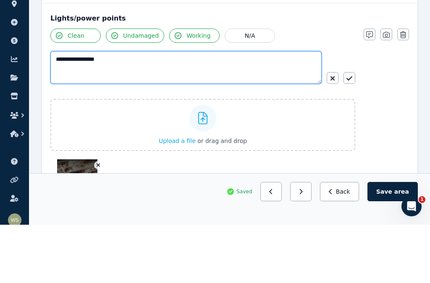
type textarea "**********"
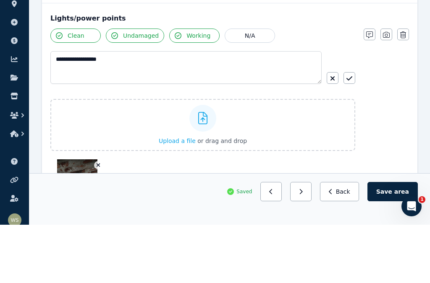
click at [352, 134] on icon "button" at bounding box center [349, 137] width 6 height 7
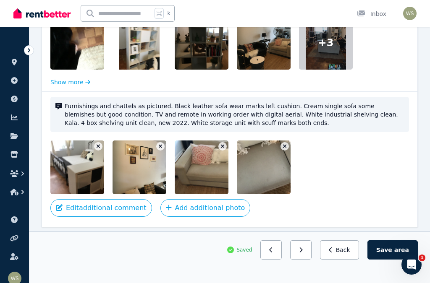
scroll to position [897, 0]
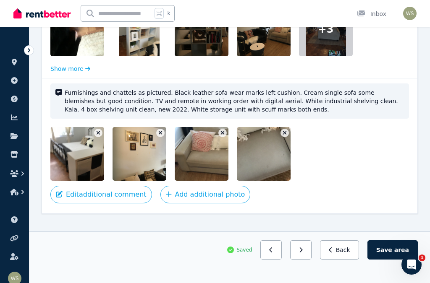
click at [379, 260] on button "Save area" at bounding box center [392, 250] width 50 height 19
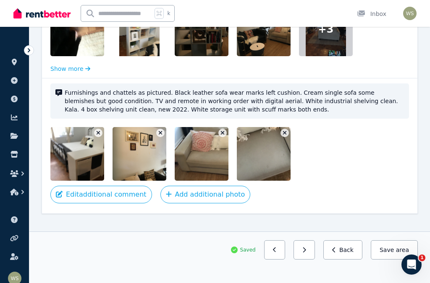
click at [310, 260] on button "button" at bounding box center [304, 250] width 21 height 19
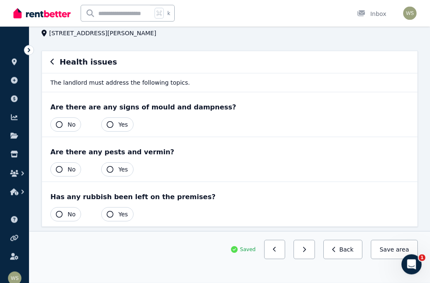
scroll to position [59, 0]
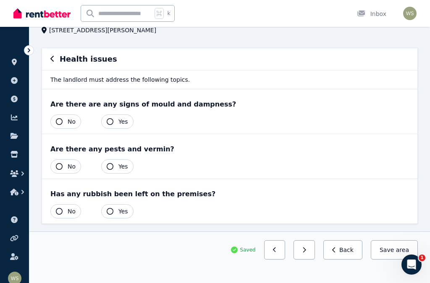
click at [61, 164] on icon "button" at bounding box center [59, 166] width 7 height 7
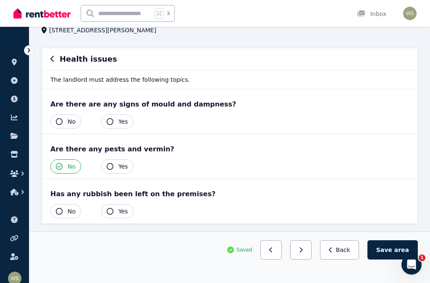
click at [60, 209] on icon "button" at bounding box center [59, 211] width 7 height 7
click at [118, 123] on button "Yes" at bounding box center [117, 122] width 32 height 14
click at [60, 123] on icon "button" at bounding box center [59, 121] width 7 height 7
click at [387, 260] on button "Save area" at bounding box center [392, 250] width 50 height 19
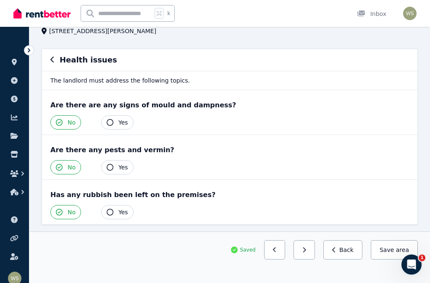
click at [387, 260] on button "Save area" at bounding box center [394, 250] width 47 height 19
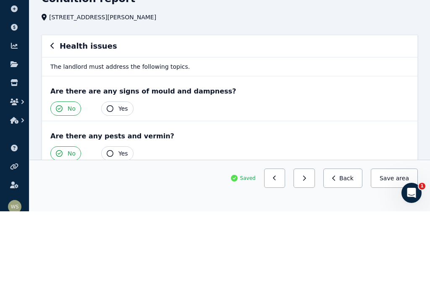
scroll to position [59, 0]
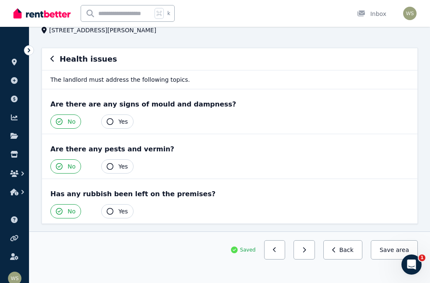
click at [342, 260] on button "Back" at bounding box center [342, 250] width 39 height 19
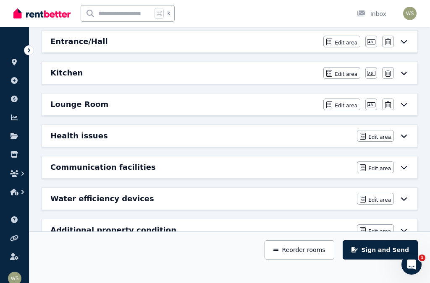
scroll to position [184, 0]
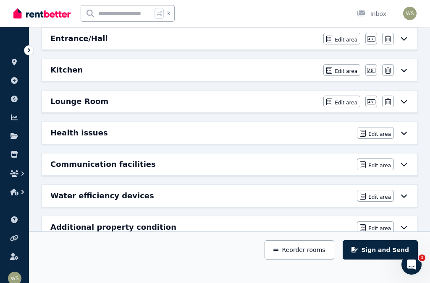
click at [403, 132] on icon at bounding box center [404, 133] width 10 height 7
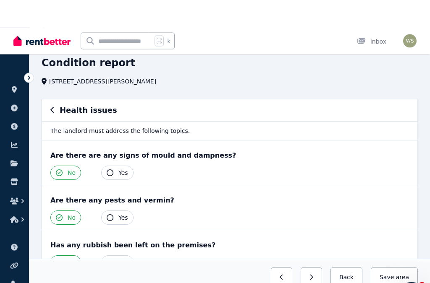
scroll to position [0, 0]
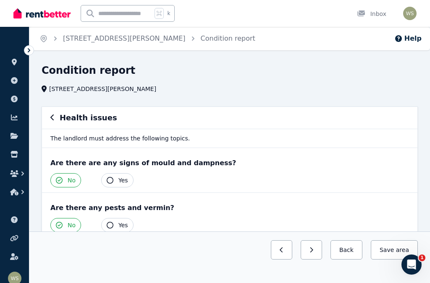
click at [283, 252] on icon "button" at bounding box center [282, 250] width 4 height 6
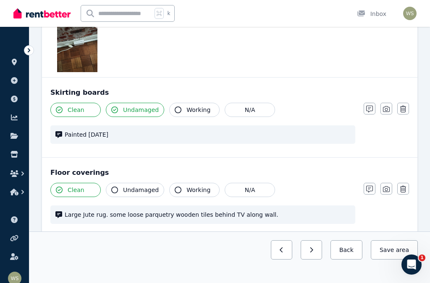
scroll to position [612, 0]
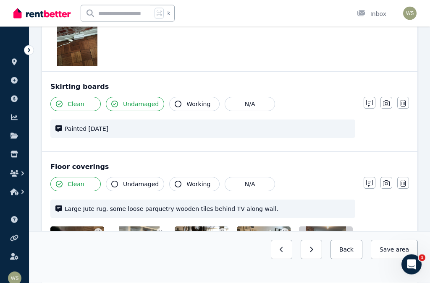
click at [313, 253] on icon "button" at bounding box center [311, 250] width 3 height 5
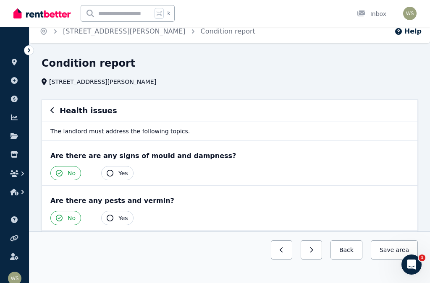
click at [313, 253] on icon "button" at bounding box center [311, 250] width 3 height 5
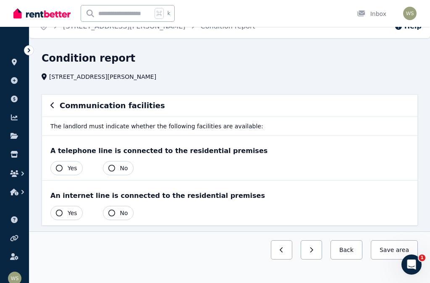
scroll to position [14, 0]
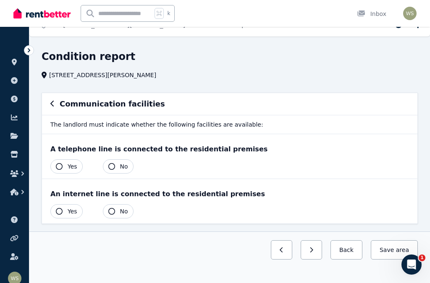
click at [66, 211] on button "Yes" at bounding box center [66, 211] width 32 height 14
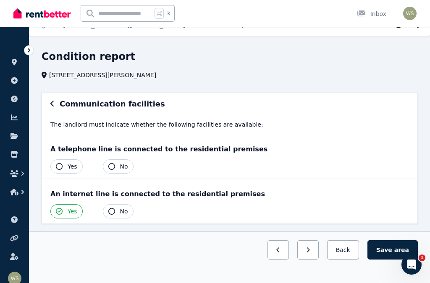
click at [60, 169] on icon "button" at bounding box center [59, 166] width 7 height 7
click at [390, 260] on button "Save area" at bounding box center [392, 250] width 50 height 19
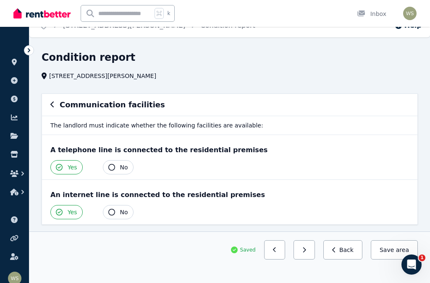
click at [385, 260] on button "Save area" at bounding box center [394, 250] width 47 height 19
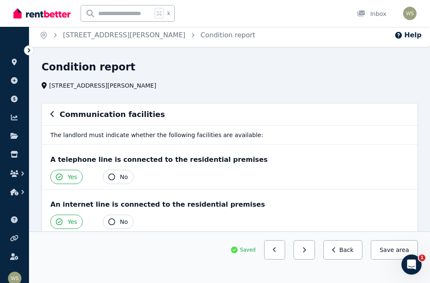
scroll to position [0, 0]
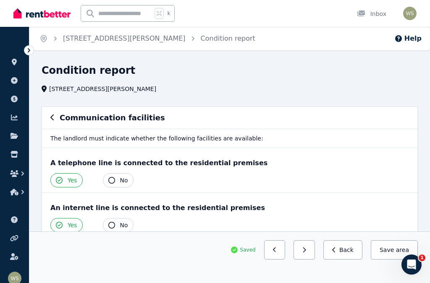
click at [349, 248] on button "Back" at bounding box center [342, 250] width 39 height 19
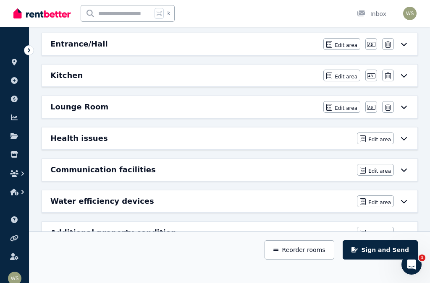
scroll to position [184, 0]
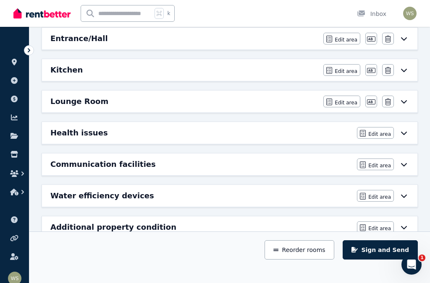
click at [387, 192] on button "Edit area" at bounding box center [375, 196] width 37 height 12
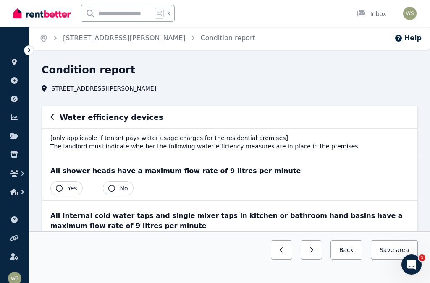
scroll to position [0, 0]
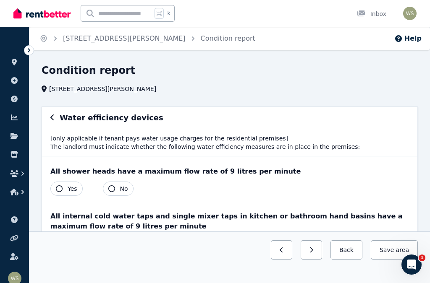
click at [353, 249] on button "Back" at bounding box center [346, 250] width 32 height 19
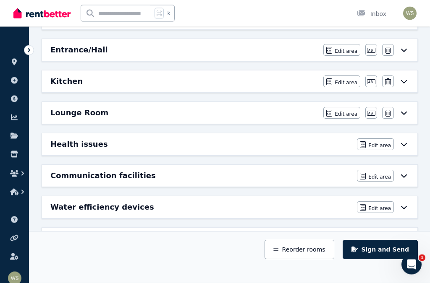
scroll to position [184, 0]
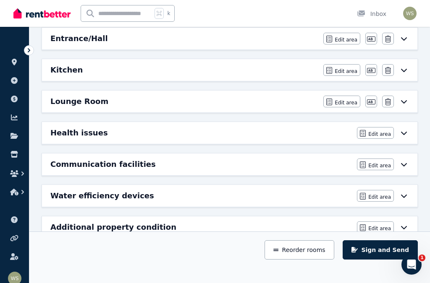
click at [377, 229] on span "Edit area" at bounding box center [379, 228] width 23 height 7
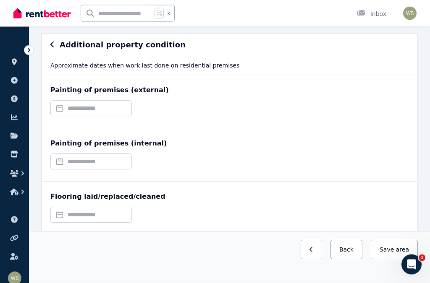
scroll to position [81, 0]
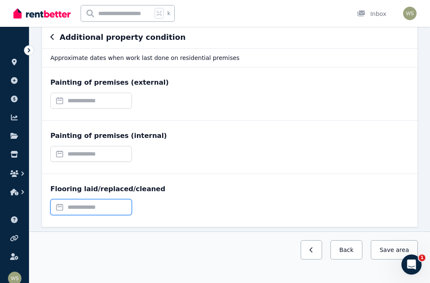
click at [64, 214] on input "text" at bounding box center [90, 207] width 81 height 16
click at [226, 149] on div at bounding box center [229, 157] width 359 height 23
click at [65, 155] on input "text" at bounding box center [90, 154] width 81 height 16
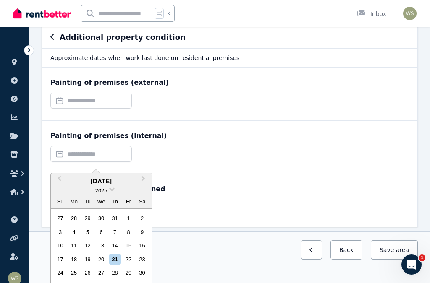
click at [61, 261] on div "17" at bounding box center [60, 259] width 11 height 11
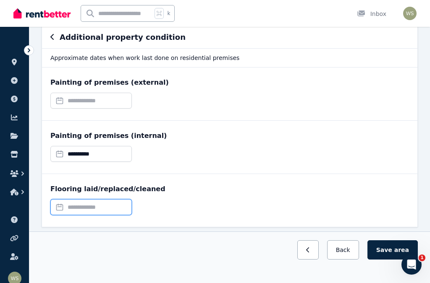
click at [79, 209] on input "text" at bounding box center [90, 207] width 81 height 16
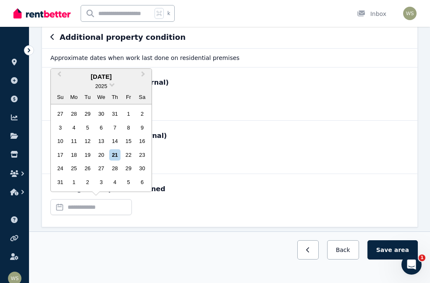
click at [101, 82] on div "[DATE]" at bounding box center [101, 77] width 101 height 10
click at [59, 82] on span "Previous Month" at bounding box center [59, 76] width 0 height 13
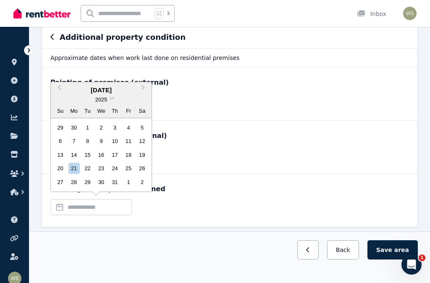
click at [60, 97] on button "Previous Month" at bounding box center [58, 89] width 13 height 13
click at [106, 103] on span "2025" at bounding box center [101, 100] width 12 height 6
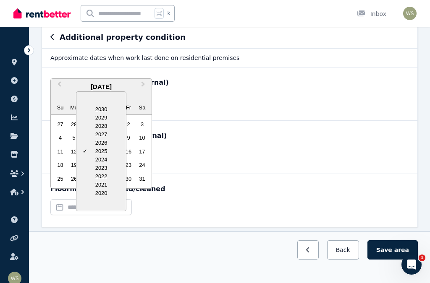
scroll to position [84, 0]
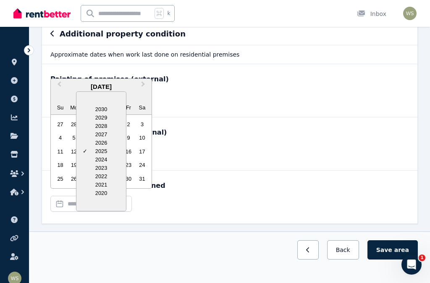
click at [106, 211] on div at bounding box center [101, 204] width 50 height 13
click at [104, 198] on div "2019" at bounding box center [101, 193] width 50 height 8
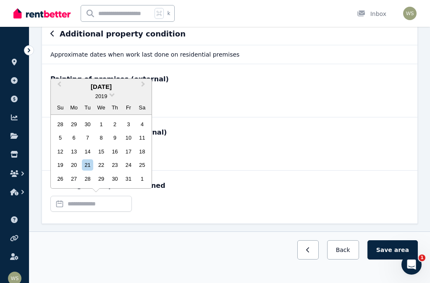
click at [113, 101] on div "2019" at bounding box center [101, 96] width 101 height 9
click at [111, 97] on span at bounding box center [111, 94] width 5 height 5
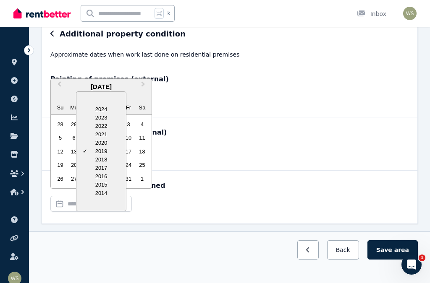
click at [104, 198] on div "2014" at bounding box center [101, 193] width 50 height 8
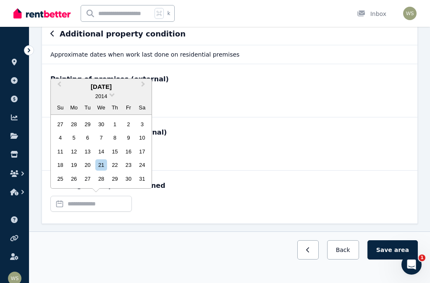
click at [113, 101] on div "2014" at bounding box center [101, 96] width 101 height 9
click at [112, 97] on span at bounding box center [111, 94] width 5 height 5
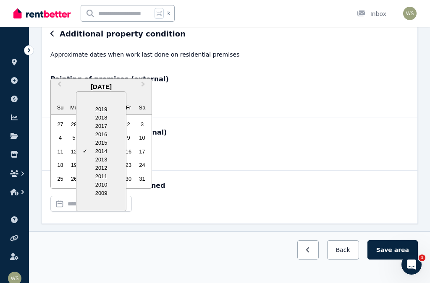
click at [104, 198] on div "2009" at bounding box center [101, 193] width 50 height 8
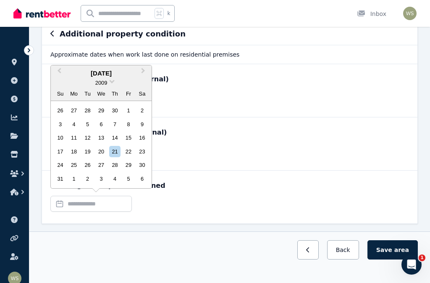
click at [112, 84] on span at bounding box center [111, 80] width 5 height 5
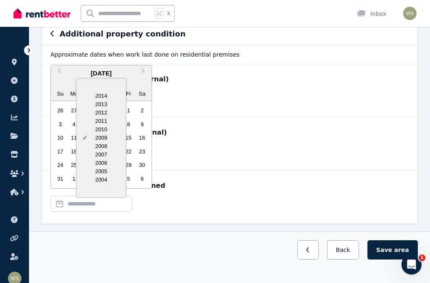
click at [107, 184] on div "2004" at bounding box center [101, 180] width 50 height 8
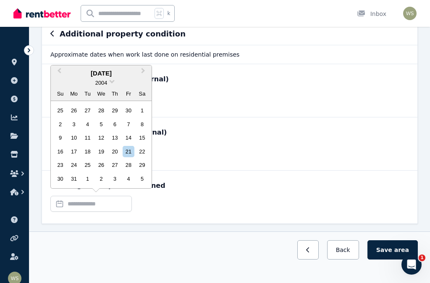
click at [113, 84] on span at bounding box center [111, 80] width 5 height 5
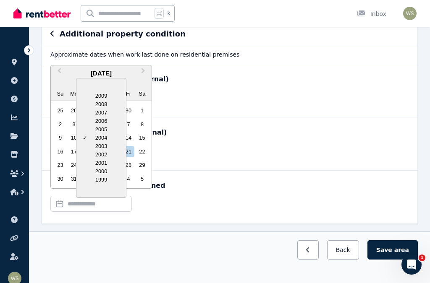
click at [106, 184] on div "1999" at bounding box center [101, 180] width 50 height 8
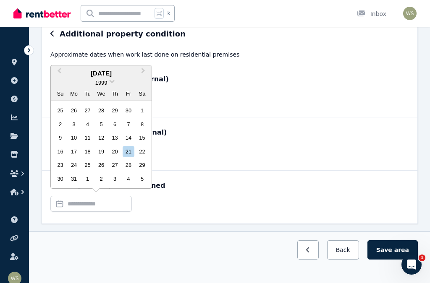
click at [129, 157] on div "21" at bounding box center [128, 151] width 11 height 11
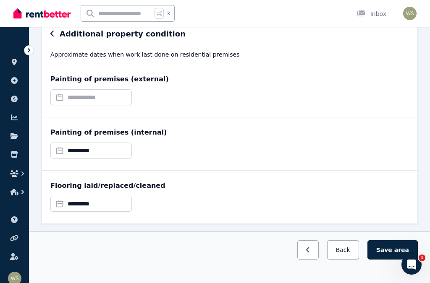
click at [385, 260] on button "Save area" at bounding box center [392, 250] width 50 height 19
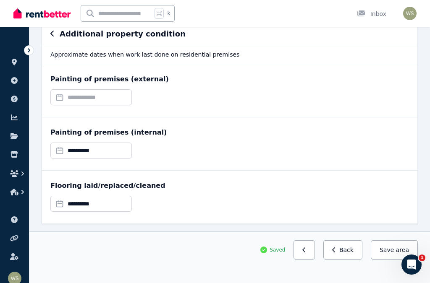
click at [345, 260] on button "Back" at bounding box center [342, 250] width 39 height 19
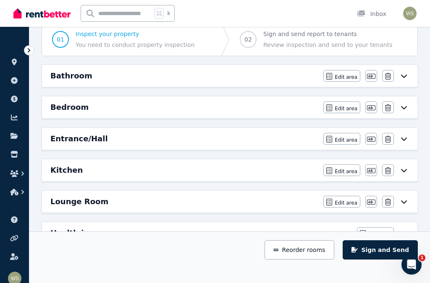
click at [371, 107] on icon "button" at bounding box center [371, 107] width 8 height 5
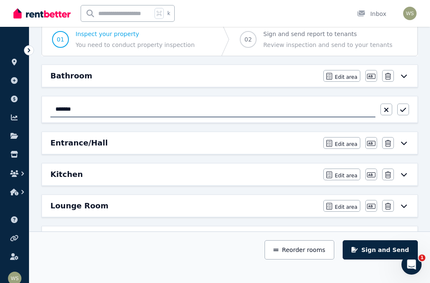
click at [276, 79] on div "Bathroom" at bounding box center [184, 76] width 268 height 12
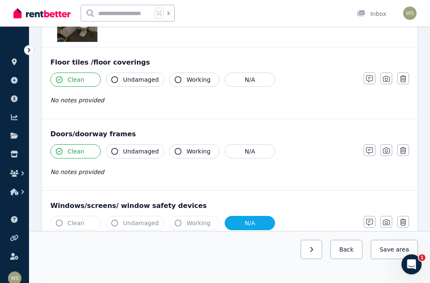
scroll to position [210, 0]
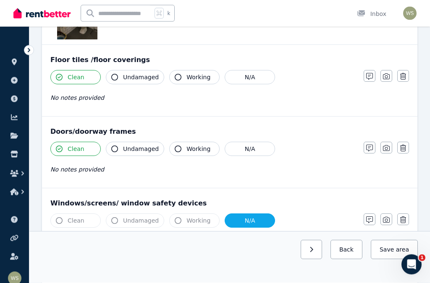
click at [346, 260] on button "Back" at bounding box center [346, 250] width 32 height 19
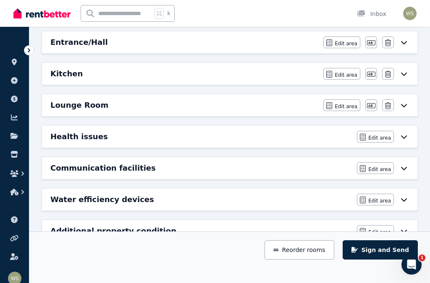
click at [429, 113] on div "Condition report [STREET_ADDRESS][PERSON_NAME] Add new area Sign and Send 01 In…" at bounding box center [229, 94] width 401 height 431
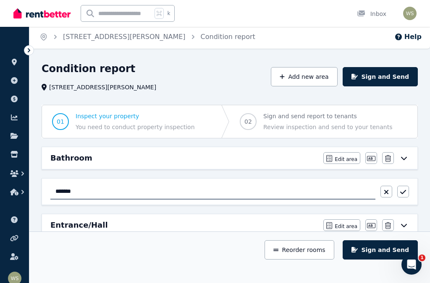
scroll to position [0, 0]
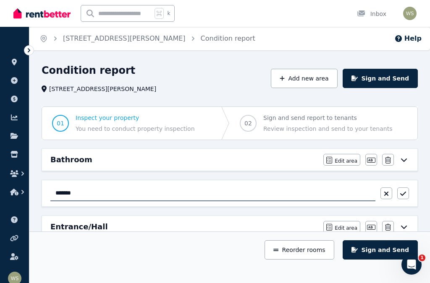
click at [402, 195] on icon "button" at bounding box center [403, 194] width 6 height 7
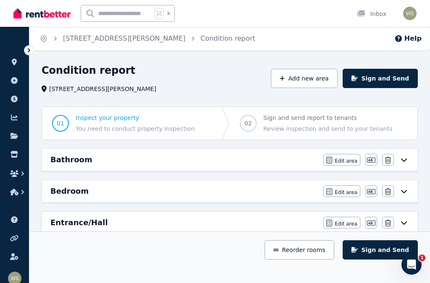
click at [261, 193] on div "Bedroom" at bounding box center [184, 192] width 268 height 12
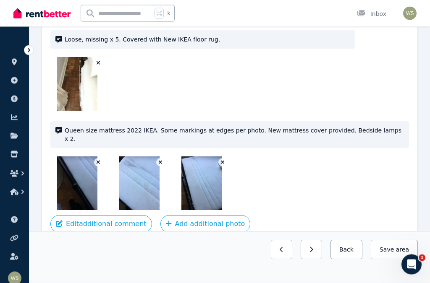
scroll to position [1051, 0]
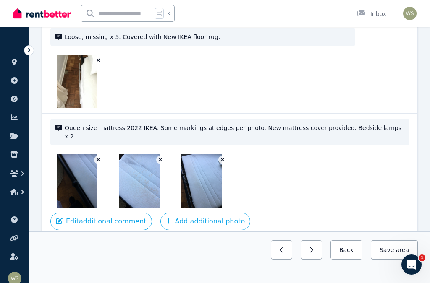
click at [116, 213] on button "Edit additional comment" at bounding box center [101, 222] width 102 height 18
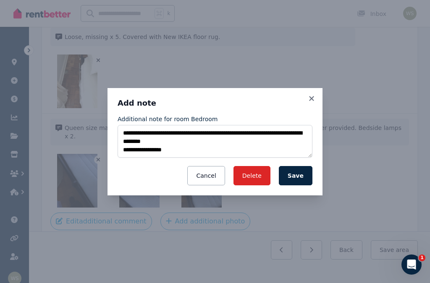
click at [301, 186] on button "Save" at bounding box center [296, 175] width 34 height 19
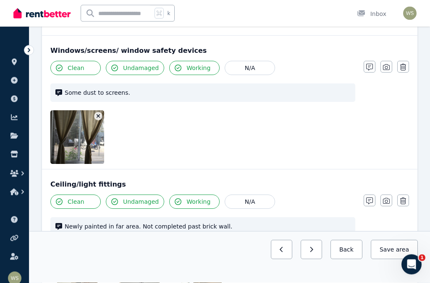
scroll to position [518, 0]
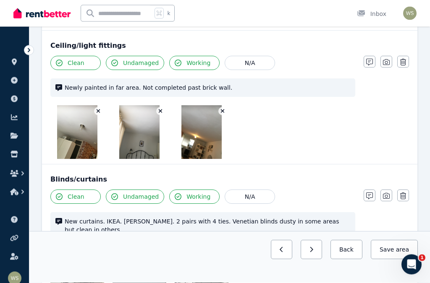
click at [370, 65] on icon "button" at bounding box center [369, 62] width 7 height 7
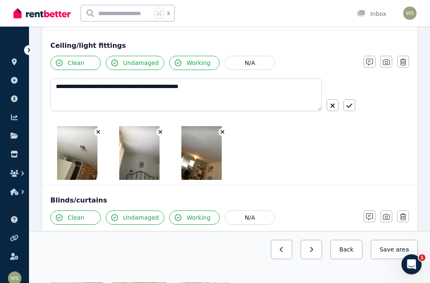
scroll to position [519, 0]
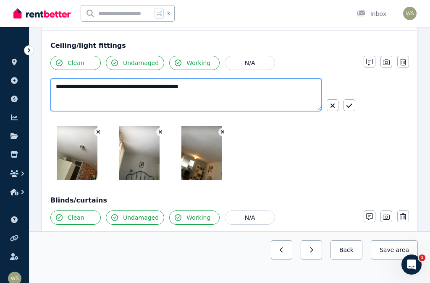
click at [235, 87] on textarea "**********" at bounding box center [185, 95] width 271 height 33
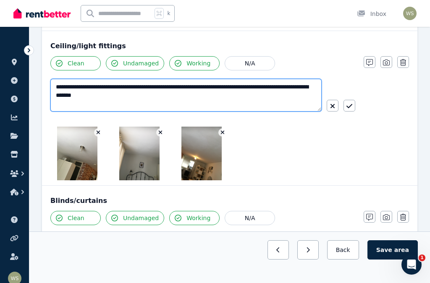
type textarea "**********"
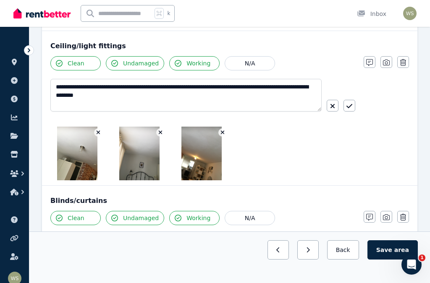
click at [353, 105] on button "button" at bounding box center [349, 106] width 12 height 12
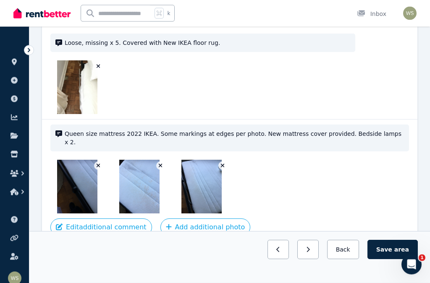
scroll to position [1060, 0]
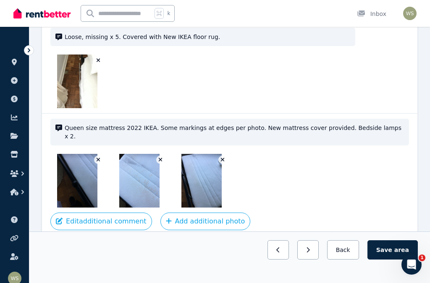
click at [200, 213] on button "Add additional photo" at bounding box center [205, 222] width 90 height 18
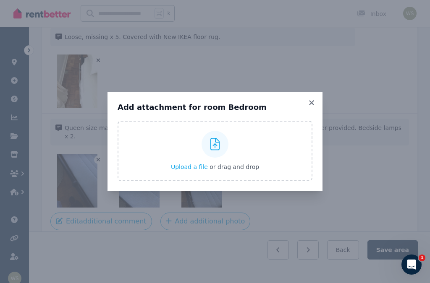
click at [191, 170] on span "Upload a file" at bounding box center [189, 167] width 37 height 7
click at [314, 107] on icon at bounding box center [311, 103] width 8 height 8
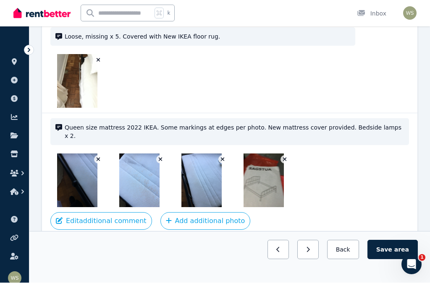
click at [393, 260] on button "Save area" at bounding box center [392, 250] width 50 height 19
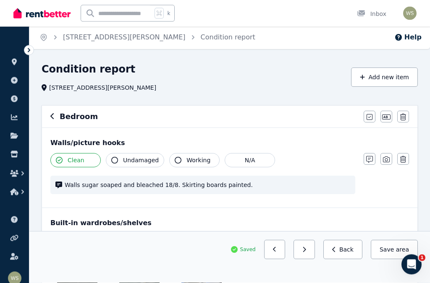
scroll to position [0, 0]
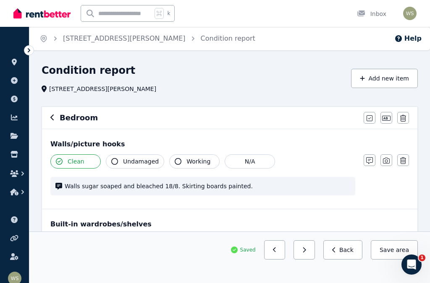
click at [375, 81] on button "Add new item" at bounding box center [384, 78] width 67 height 19
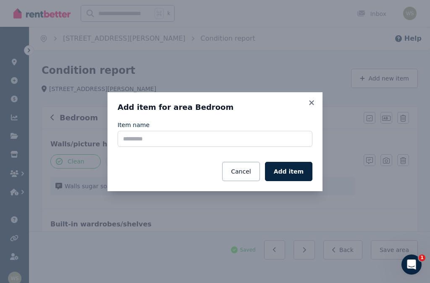
click at [246, 172] on button "Cancel" at bounding box center [240, 171] width 37 height 19
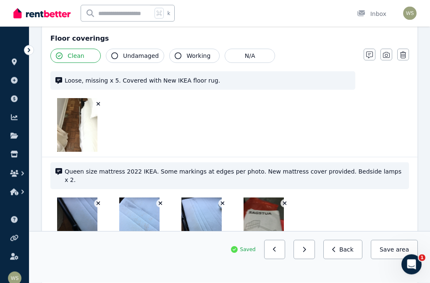
scroll to position [1060, 0]
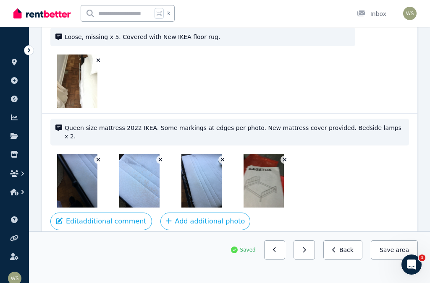
click at [306, 253] on icon "button" at bounding box center [304, 250] width 3 height 5
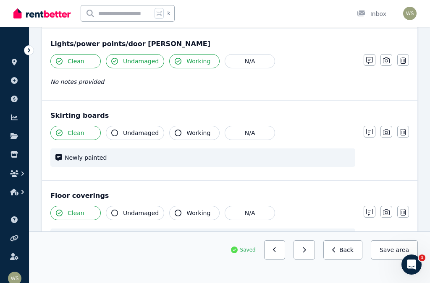
click at [309, 260] on button "button" at bounding box center [304, 250] width 21 height 19
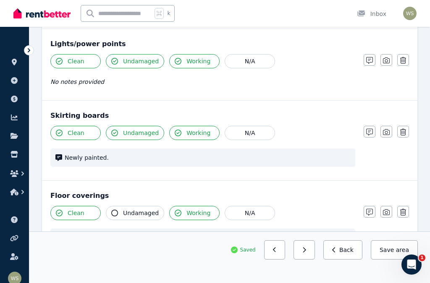
click at [311, 260] on button "button" at bounding box center [304, 250] width 21 height 19
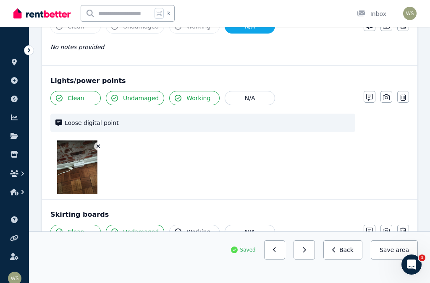
click at [309, 260] on button "button" at bounding box center [304, 250] width 21 height 19
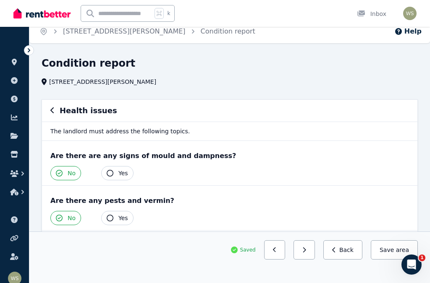
click at [306, 253] on icon "button" at bounding box center [304, 250] width 4 height 6
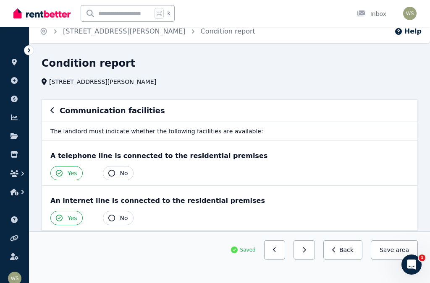
scroll to position [0, 0]
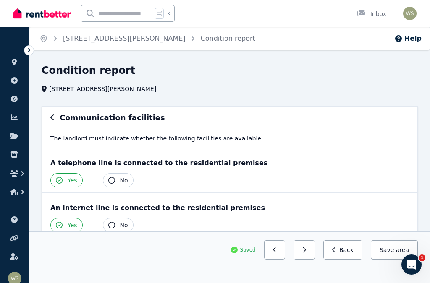
click at [308, 253] on button "button" at bounding box center [304, 250] width 21 height 19
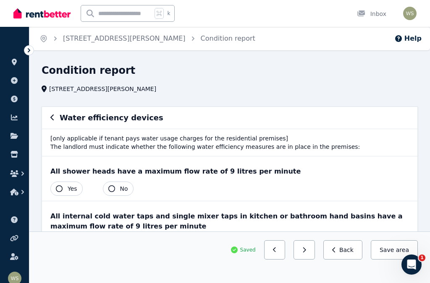
click at [308, 256] on button "button" at bounding box center [304, 250] width 21 height 19
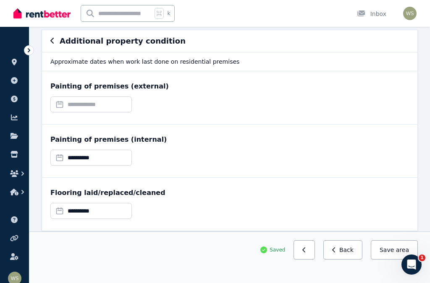
scroll to position [84, 0]
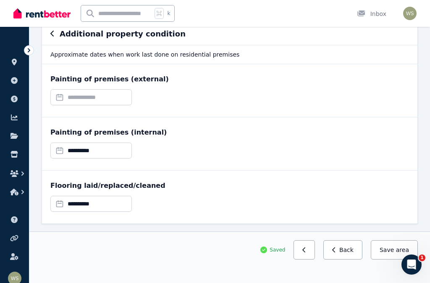
click at [385, 260] on button "Save area" at bounding box center [394, 250] width 47 height 19
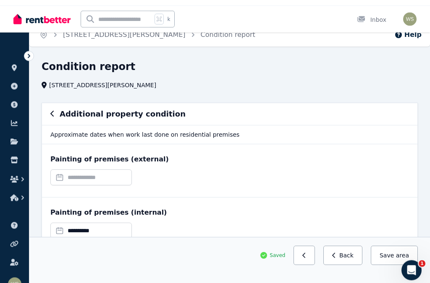
scroll to position [0, 0]
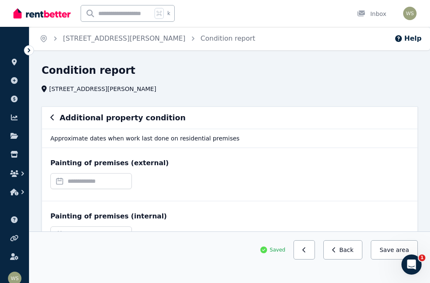
click at [54, 117] on icon "button" at bounding box center [52, 117] width 4 height 7
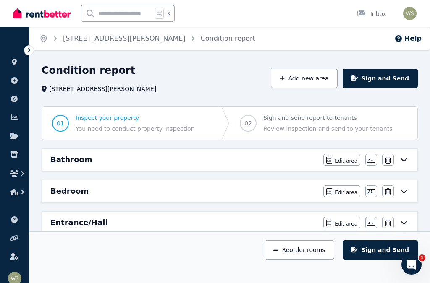
click at [313, 79] on button "Add new area" at bounding box center [304, 78] width 66 height 19
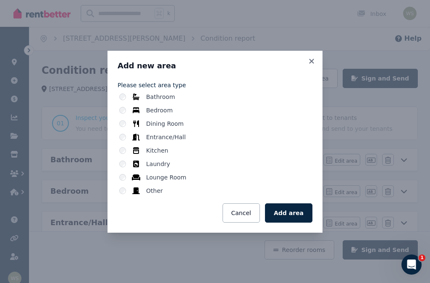
click at [152, 191] on label "Other" at bounding box center [154, 191] width 17 height 8
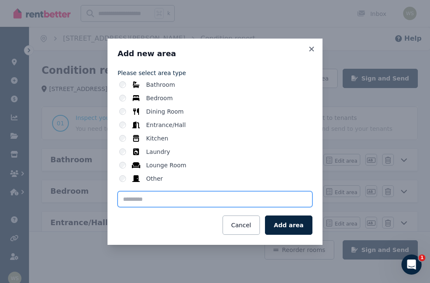
click at [136, 201] on input "text" at bounding box center [215, 199] width 195 height 16
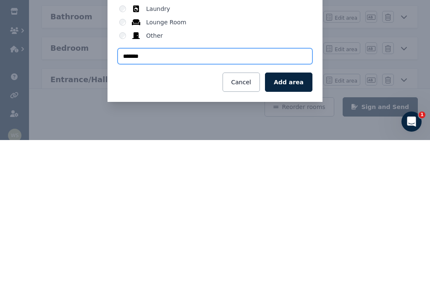
type input "*******"
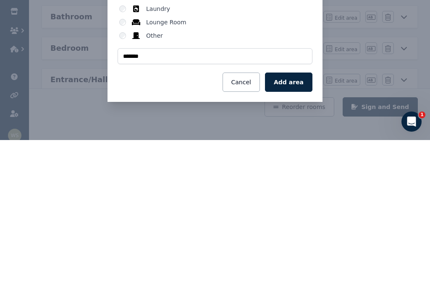
click at [294, 216] on button "Add area" at bounding box center [288, 225] width 47 height 19
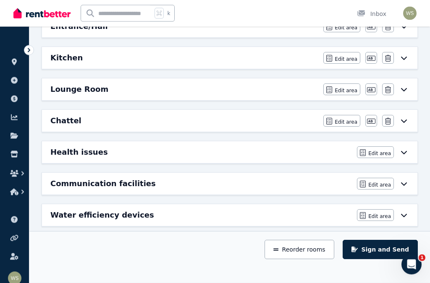
scroll to position [216, 0]
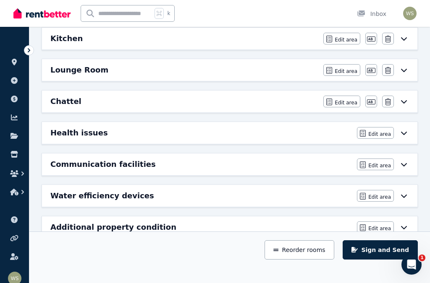
click at [338, 106] on span "Edit area" at bounding box center [346, 103] width 23 height 7
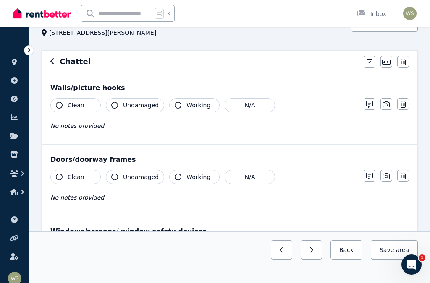
scroll to position [0, 0]
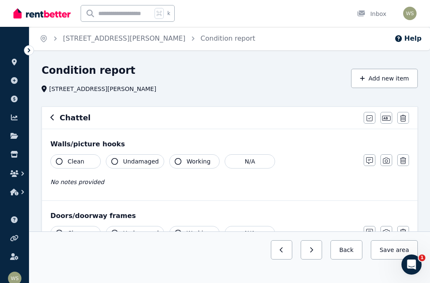
click at [257, 164] on button "N/A" at bounding box center [250, 162] width 50 height 14
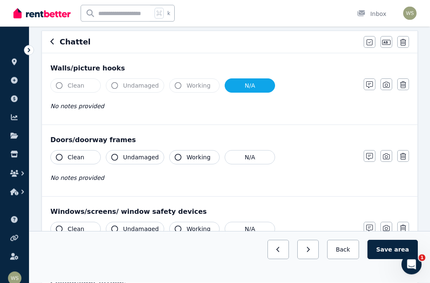
click at [254, 155] on button "N/A" at bounding box center [250, 158] width 50 height 14
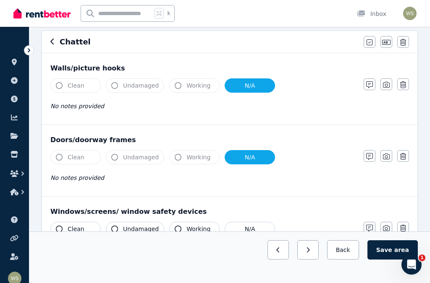
click at [251, 230] on button "N/A" at bounding box center [250, 229] width 50 height 14
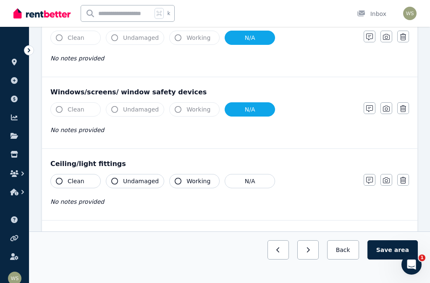
scroll to position [199, 0]
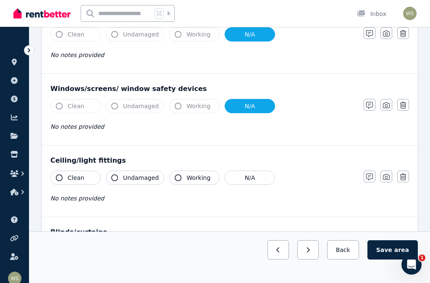
click at [254, 178] on button "N/A" at bounding box center [250, 178] width 50 height 14
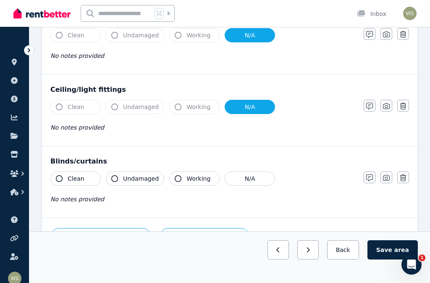
click at [253, 177] on button "N/A" at bounding box center [250, 179] width 50 height 14
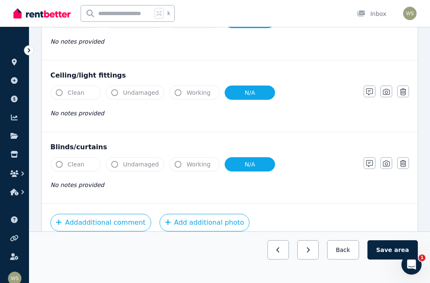
scroll to position [302, 0]
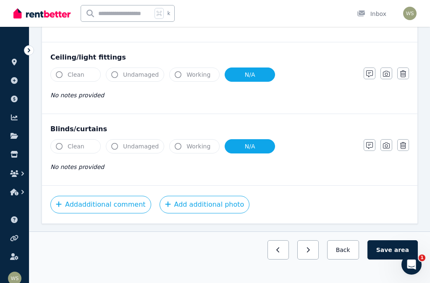
click at [213, 207] on button "Add additional photo" at bounding box center [205, 205] width 90 height 18
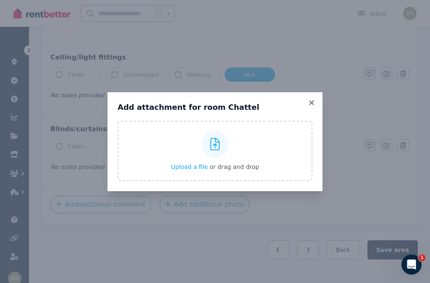
click at [189, 170] on span "Upload a file" at bounding box center [189, 167] width 37 height 7
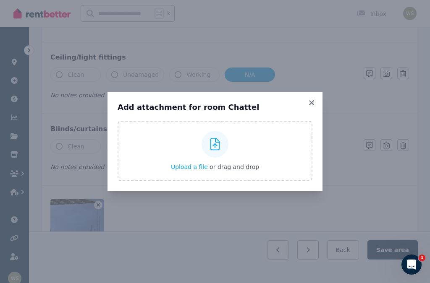
click at [314, 107] on icon at bounding box center [311, 103] width 8 height 8
click at [317, 117] on div "Add attachment for room Chattel Upload a file or drag and drop Uploaded " IMG_3…" at bounding box center [214, 141] width 215 height 99
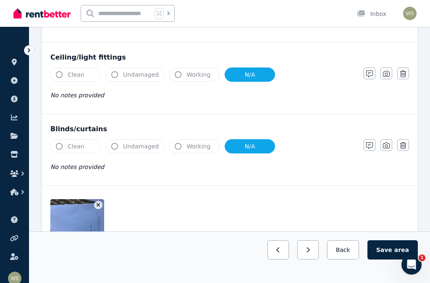
click at [78, 230] on img at bounding box center [86, 226] width 72 height 54
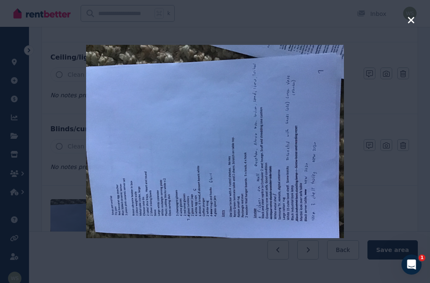
scroll to position [312, 0]
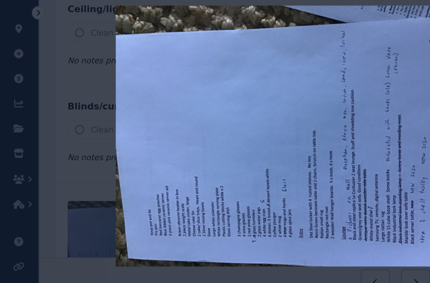
click at [187, 76] on img at bounding box center [215, 142] width 258 height 194
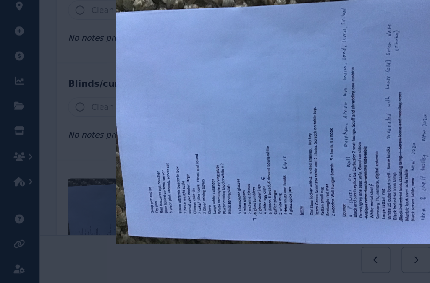
click at [134, 81] on img at bounding box center [215, 142] width 258 height 194
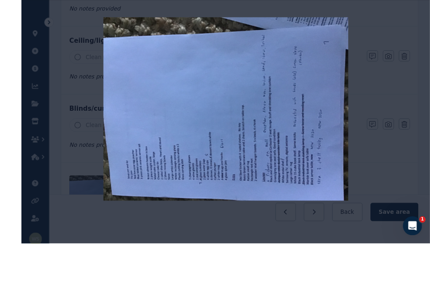
scroll to position [372, 0]
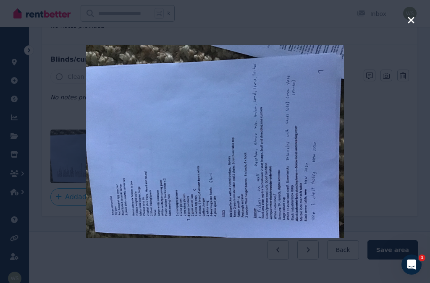
click at [404, 24] on div at bounding box center [215, 141] width 430 height 283
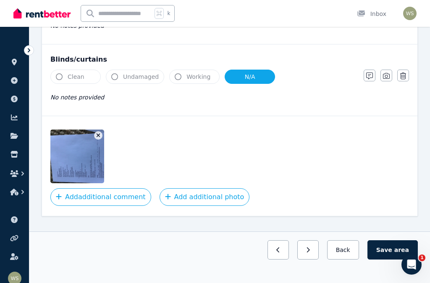
click at [188, 197] on button "Add additional photo" at bounding box center [205, 198] width 90 height 18
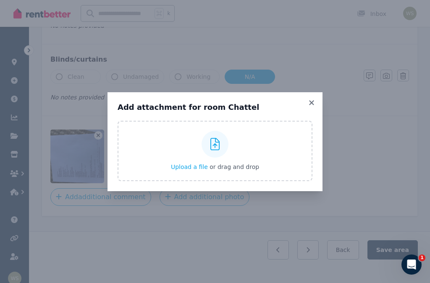
click at [190, 170] on span "Upload a file" at bounding box center [189, 167] width 37 height 7
click at [310, 105] on icon at bounding box center [311, 102] width 5 height 5
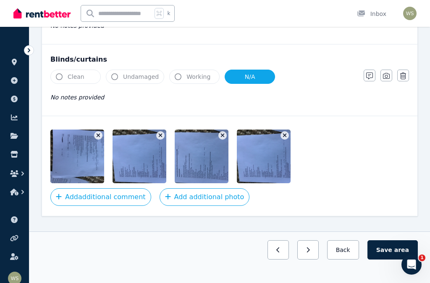
click at [139, 164] on img at bounding box center [149, 157] width 72 height 54
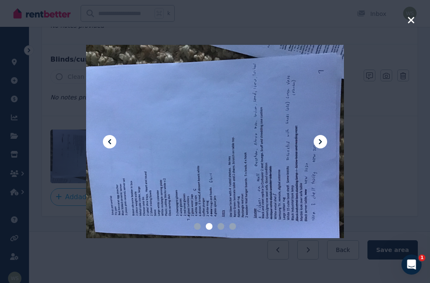
scroll to position [371, 0]
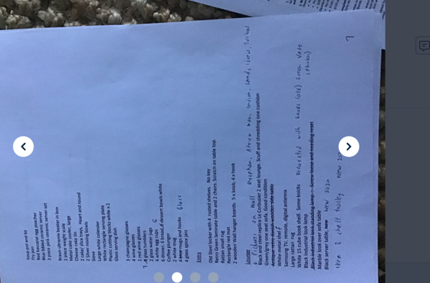
click at [315, 137] on icon at bounding box center [320, 142] width 10 height 10
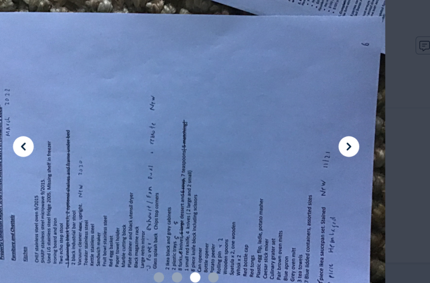
click at [315, 137] on icon at bounding box center [320, 142] width 10 height 10
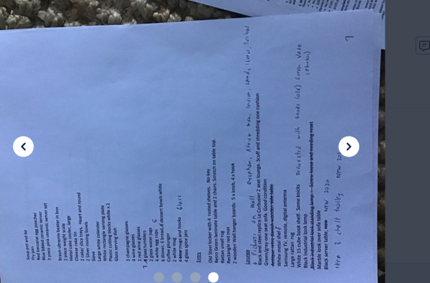
click at [315, 137] on icon at bounding box center [320, 142] width 10 height 10
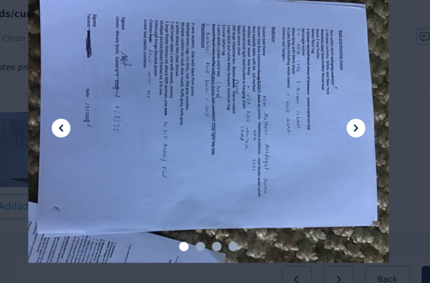
click at [315, 137] on icon at bounding box center [320, 142] width 10 height 10
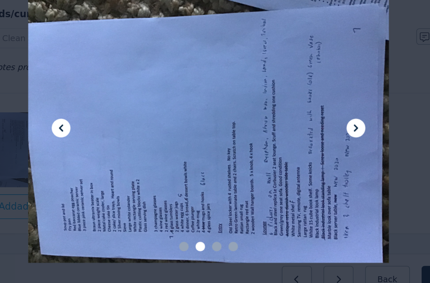
click at [315, 137] on icon at bounding box center [320, 142] width 10 height 10
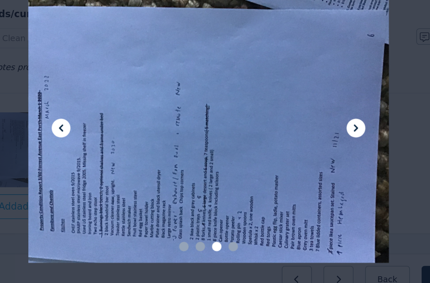
click at [319, 139] on icon at bounding box center [320, 141] width 3 height 5
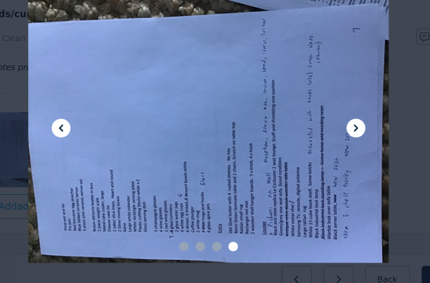
click at [315, 137] on icon at bounding box center [320, 142] width 10 height 10
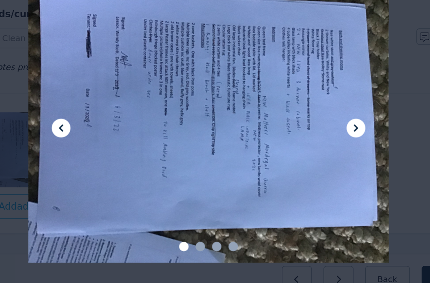
click at [296, 77] on div at bounding box center [215, 141] width 430 height 283
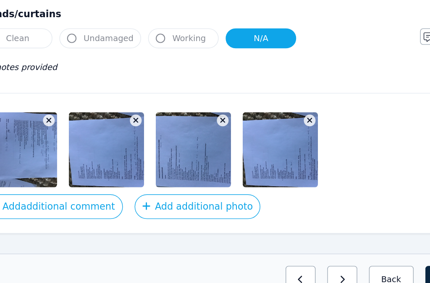
click at [283, 134] on icon "button" at bounding box center [285, 137] width 5 height 6
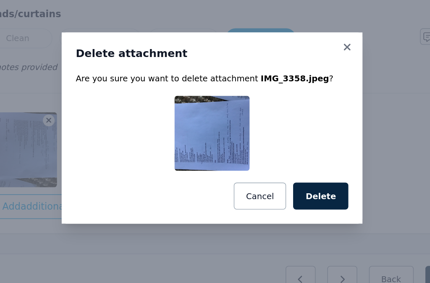
click at [309, 81] on icon at bounding box center [311, 83] width 5 height 5
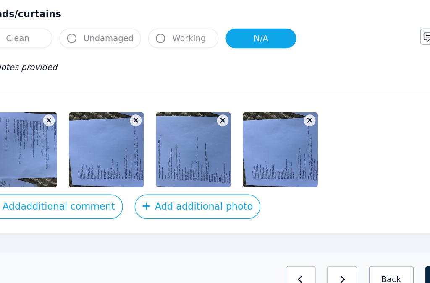
click at [159, 135] on icon "button" at bounding box center [161, 137] width 4 height 4
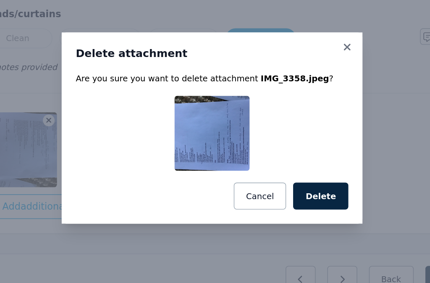
click at [273, 181] on button "Delete" at bounding box center [292, 190] width 39 height 19
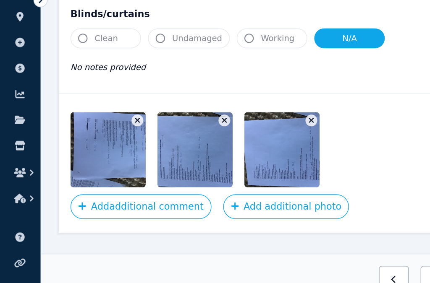
click at [107, 189] on button "Add additional comment" at bounding box center [100, 198] width 101 height 18
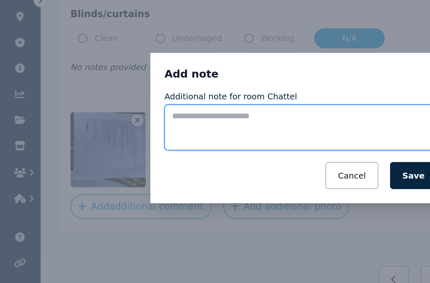
click at [136, 125] on textarea "Additional note for room Chattel" at bounding box center [215, 141] width 195 height 33
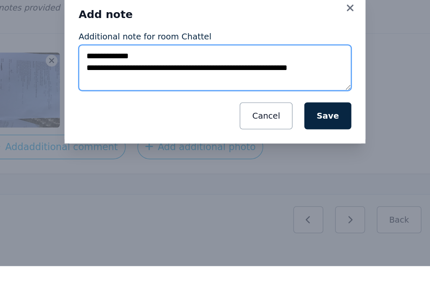
click at [236, 125] on textarea "**********" at bounding box center [215, 141] width 195 height 33
click at [141, 125] on textarea "**********" at bounding box center [215, 141] width 195 height 33
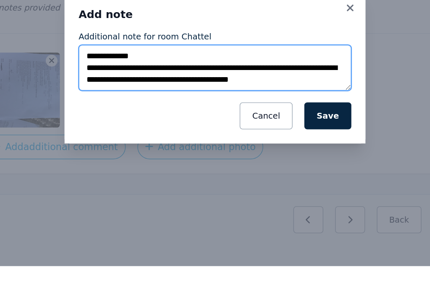
scroll to position [5, 0]
click at [118, 125] on textarea "**********" at bounding box center [215, 141] width 195 height 33
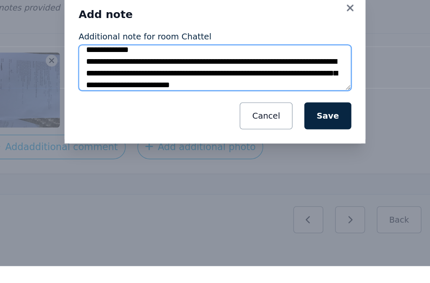
click at [244, 125] on textarea "**********" at bounding box center [215, 141] width 195 height 33
click at [118, 125] on textarea "**********" at bounding box center [215, 141] width 195 height 33
click at [243, 125] on textarea "**********" at bounding box center [215, 141] width 195 height 33
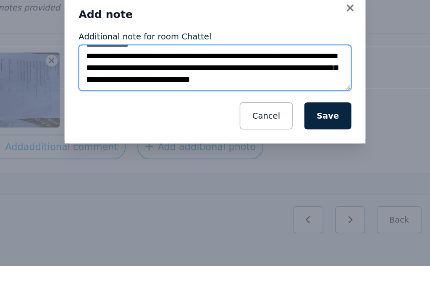
click at [118, 125] on textarea "**********" at bounding box center [215, 141] width 195 height 33
type textarea "**********"
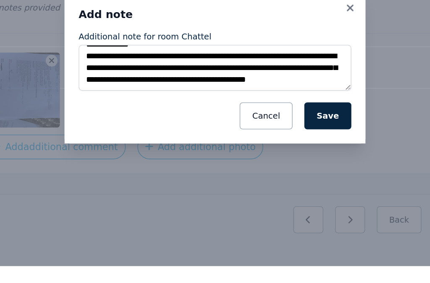
click at [279, 166] on button "Save" at bounding box center [296, 175] width 34 height 19
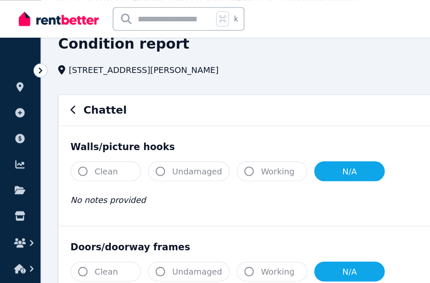
scroll to position [0, 0]
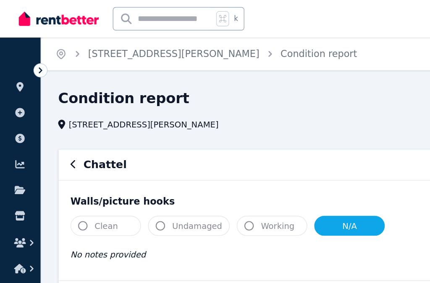
click at [54, 117] on icon "button" at bounding box center [52, 117] width 4 height 7
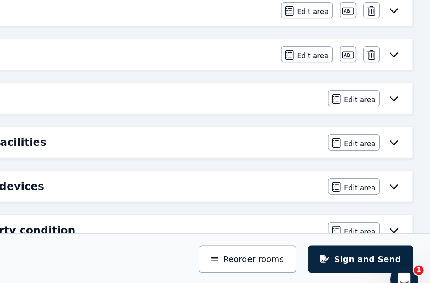
scroll to position [239, 0]
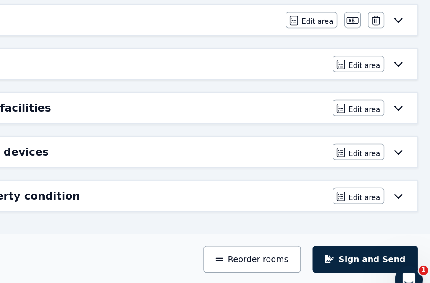
click at [367, 77] on icon "button" at bounding box center [371, 79] width 8 height 5
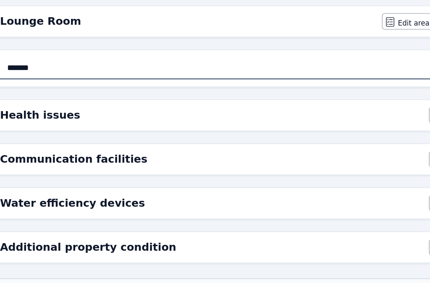
scroll to position [237, 0]
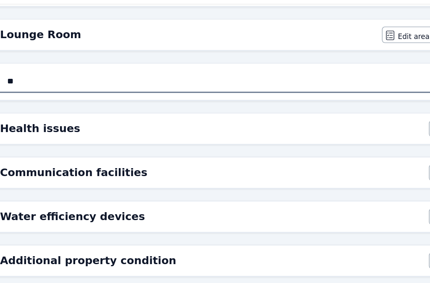
type input "*"
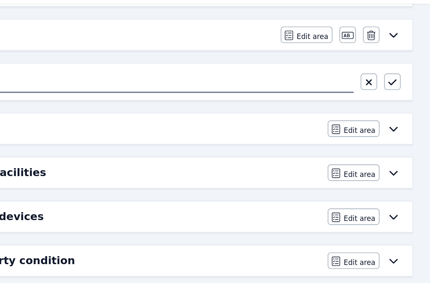
type input "**********"
click at [400, 80] on icon "button" at bounding box center [403, 83] width 6 height 7
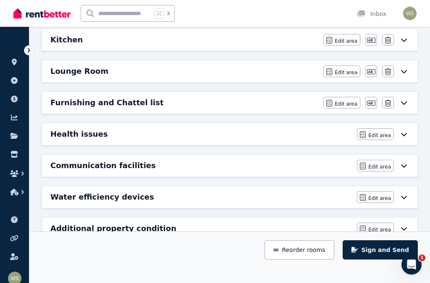
scroll to position [216, 0]
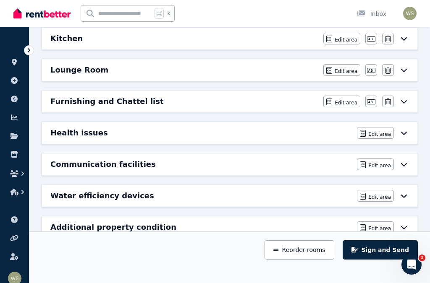
click at [303, 260] on button "Reorder rooms" at bounding box center [299, 250] width 69 height 19
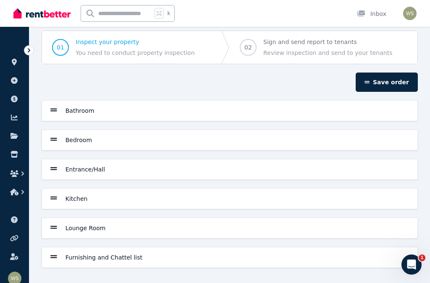
scroll to position [0, 0]
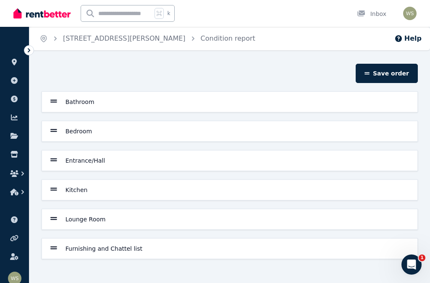
click at [55, 162] on icon at bounding box center [53, 160] width 7 height 3
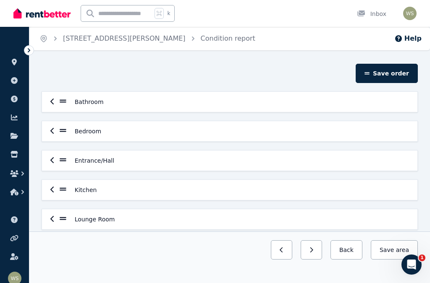
click at [53, 160] on icon "button" at bounding box center [52, 160] width 4 height 7
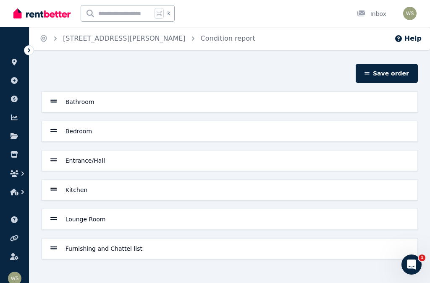
click at [390, 76] on button "Save order" at bounding box center [387, 73] width 62 height 19
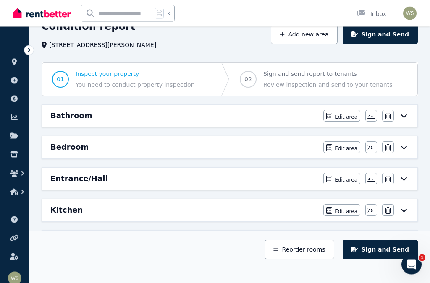
scroll to position [43, 0]
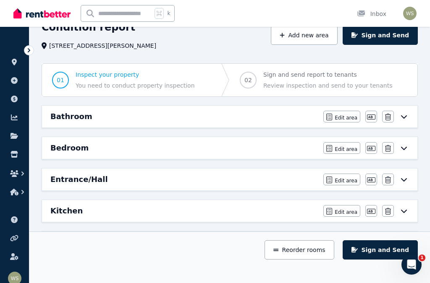
click at [250, 84] on span "02" at bounding box center [248, 80] width 8 height 8
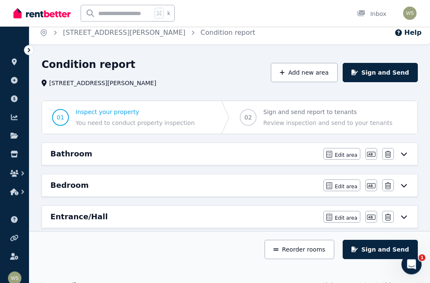
scroll to position [0, 0]
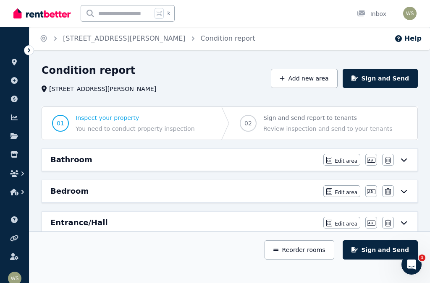
click at [388, 81] on button "Sign and Send" at bounding box center [380, 78] width 75 height 19
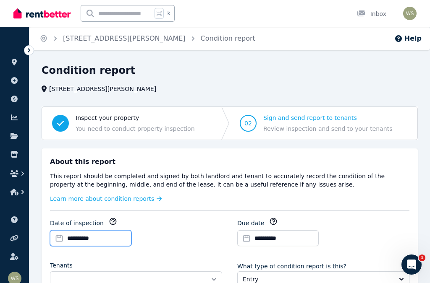
click at [59, 235] on input "**********" at bounding box center [90, 239] width 81 height 16
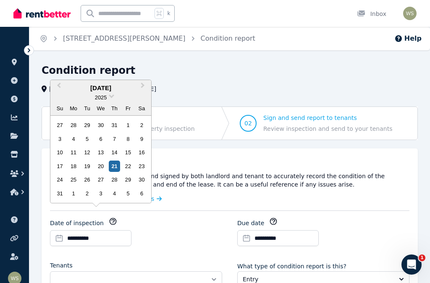
click at [74, 169] on div "18" at bounding box center [73, 166] width 11 height 11
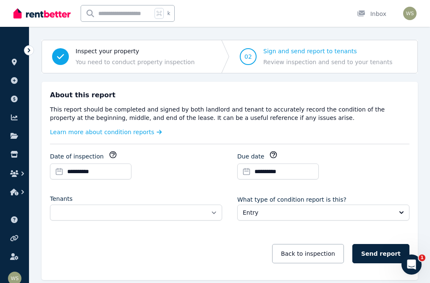
scroll to position [73, 0]
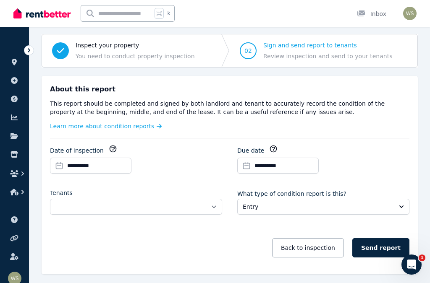
click at [271, 146] on icon "button" at bounding box center [273, 149] width 6 height 6
click at [270, 146] on icon "button" at bounding box center [273, 149] width 8 height 8
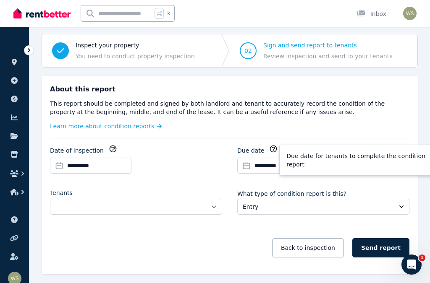
click at [334, 152] on p "Due date for tenants to complete the condition report" at bounding box center [359, 160] width 147 height 17
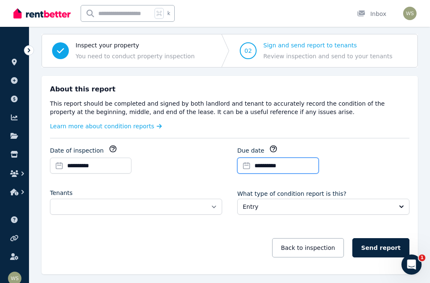
click at [244, 160] on input "**********" at bounding box center [277, 166] width 81 height 16
click at [399, 160] on div "**********" at bounding box center [323, 163] width 172 height 36
click at [110, 146] on icon "button" at bounding box center [113, 149] width 6 height 6
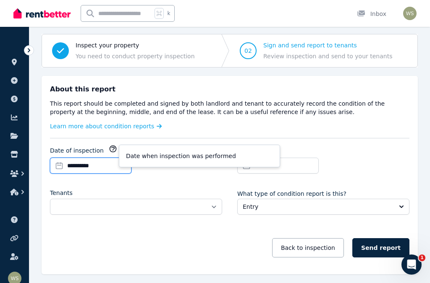
click at [62, 164] on input "**********" at bounding box center [90, 166] width 81 height 16
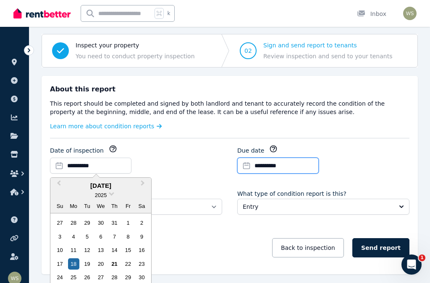
click at [250, 161] on input "**********" at bounding box center [277, 166] width 81 height 16
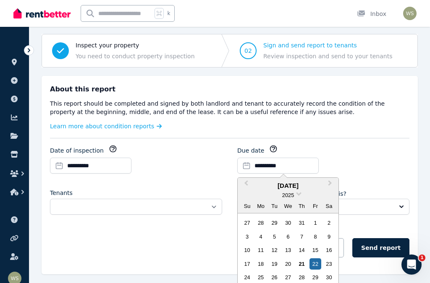
click at [318, 280] on div "29" at bounding box center [314, 277] width 11 height 11
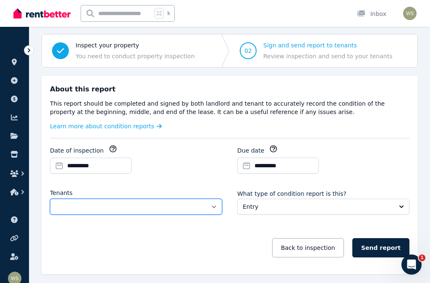
click at [211, 204] on select "**********" at bounding box center [136, 207] width 172 height 16
select select "**********"
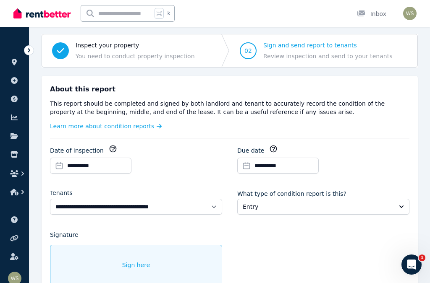
click at [415, 204] on div "**********" at bounding box center [230, 207] width 376 height 262
click at [398, 200] on button "Entry" at bounding box center [323, 207] width 172 height 16
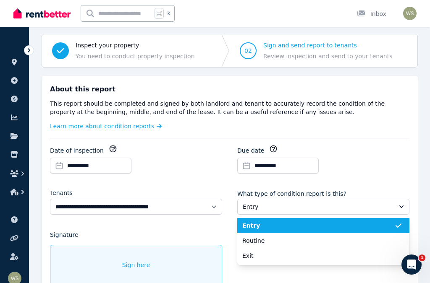
click at [336, 222] on span "Entry" at bounding box center [318, 226] width 152 height 8
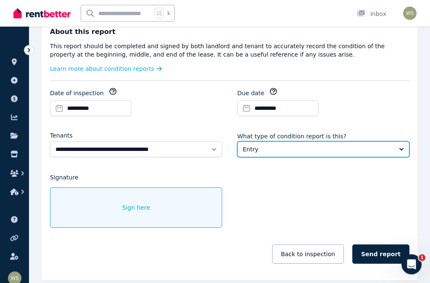
scroll to position [136, 0]
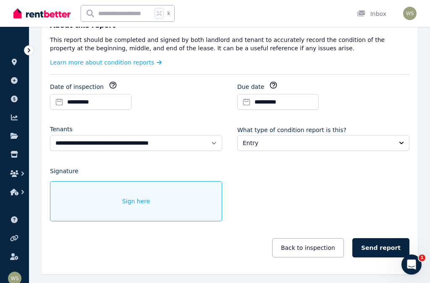
click at [128, 197] on span "Sign here" at bounding box center [136, 201] width 28 height 8
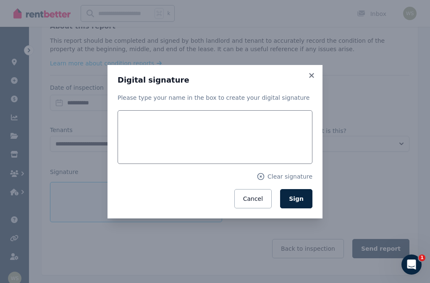
scroll to position [135, 0]
click at [299, 202] on span "Sign" at bounding box center [296, 199] width 15 height 7
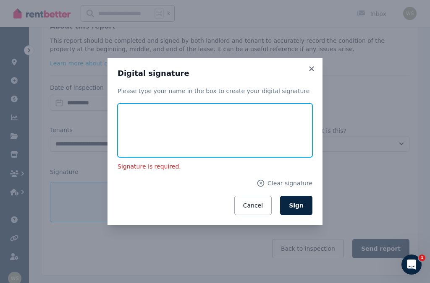
click at [149, 144] on input "text" at bounding box center [215, 131] width 195 height 54
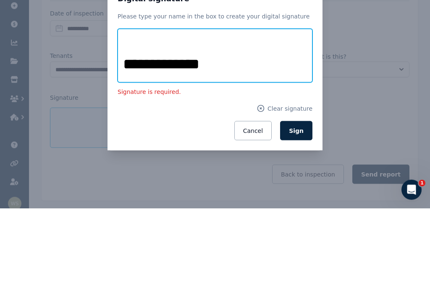
type input "**********"
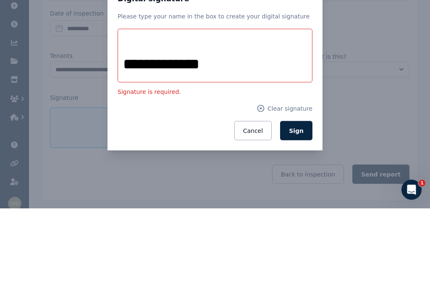
click at [301, 202] on span "Sign" at bounding box center [296, 205] width 15 height 7
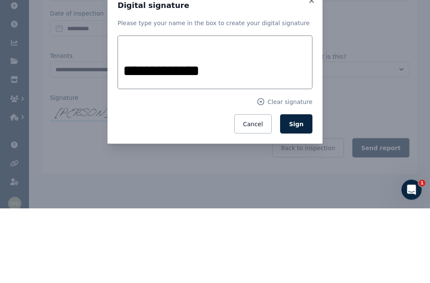
scroll to position [110, 0]
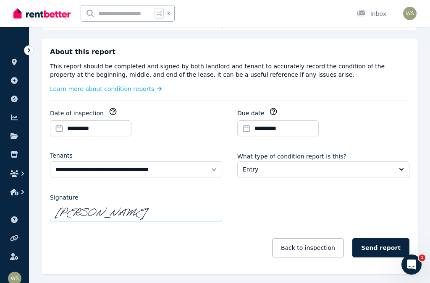
click at [377, 241] on button "Send report" at bounding box center [380, 248] width 57 height 19
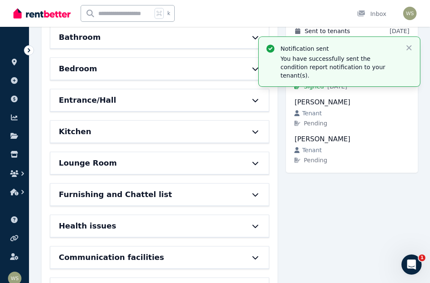
click at [412, 47] on icon "button" at bounding box center [409, 48] width 8 height 8
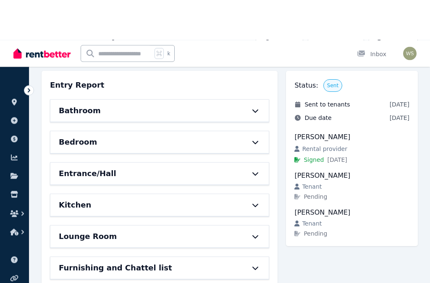
scroll to position [0, 0]
